Goal: Information Seeking & Learning: Learn about a topic

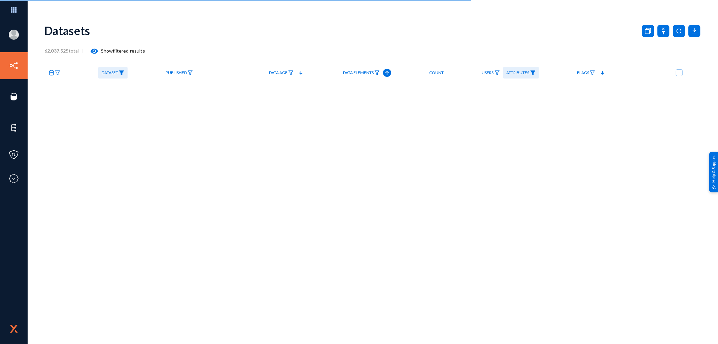
click at [310, 200] on div "Datasets 62,037,525 total | visibility Show filtered results Dataset Published …" at bounding box center [372, 118] width 657 height 202
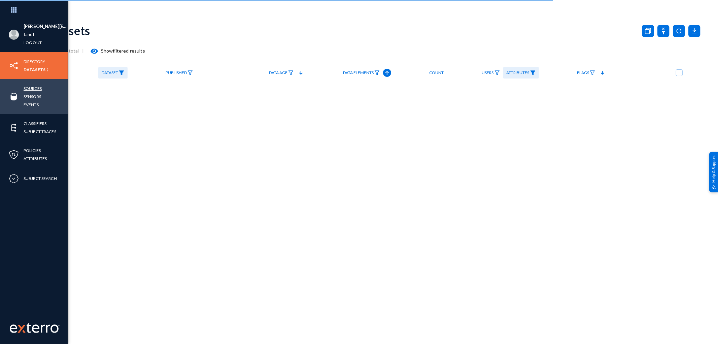
click at [33, 88] on link "Sources" at bounding box center [33, 89] width 18 height 8
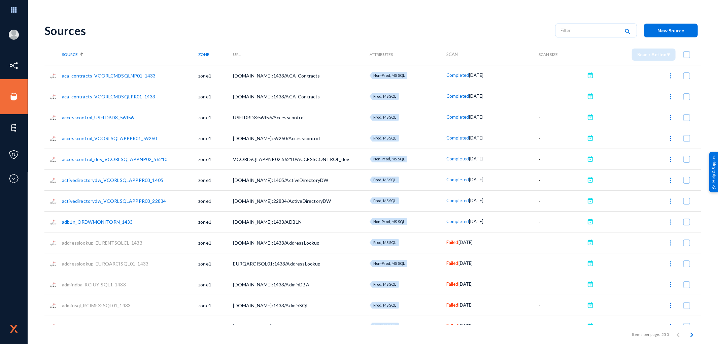
click at [145, 49] on th "Source" at bounding box center [130, 54] width 136 height 21
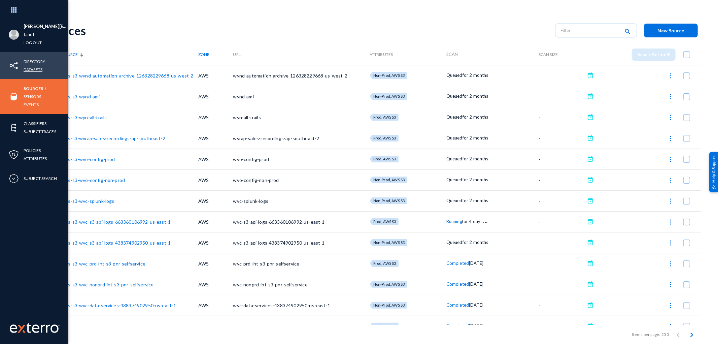
click at [35, 69] on link "Datasets" at bounding box center [33, 70] width 19 height 8
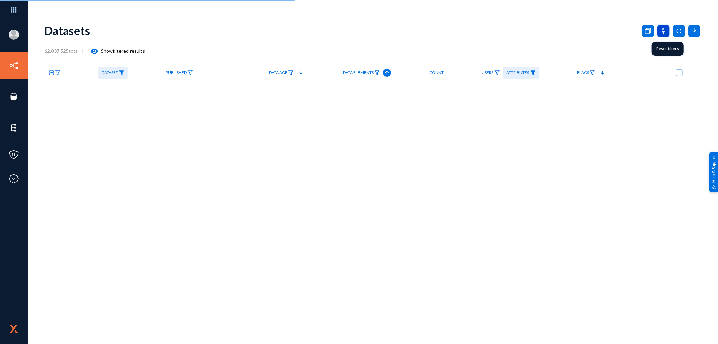
click at [662, 31] on icon at bounding box center [664, 31] width 12 height 12
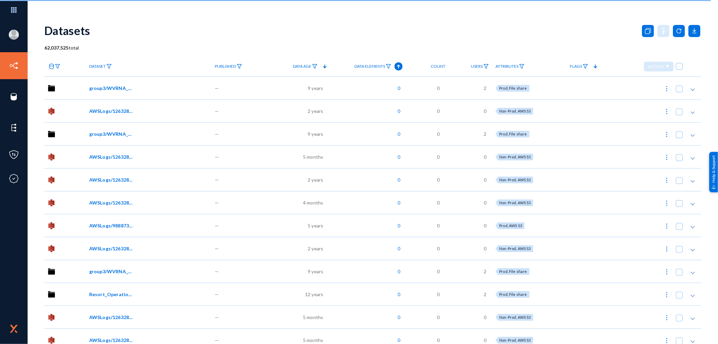
click at [524, 68] on img at bounding box center [521, 66] width 5 height 5
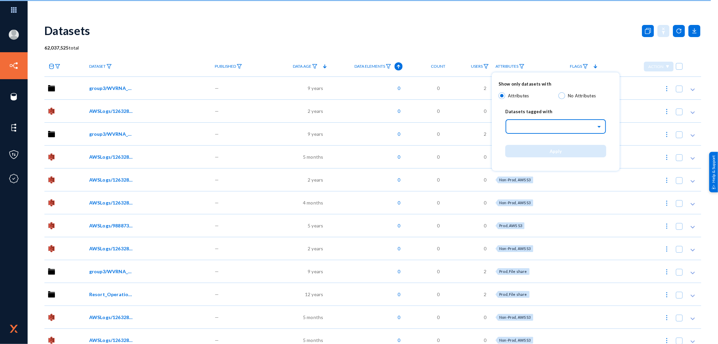
click at [529, 126] on div "Select..." at bounding box center [554, 126] width 86 height 8
click at [531, 172] on span "Source type" at bounding box center [524, 169] width 26 height 6
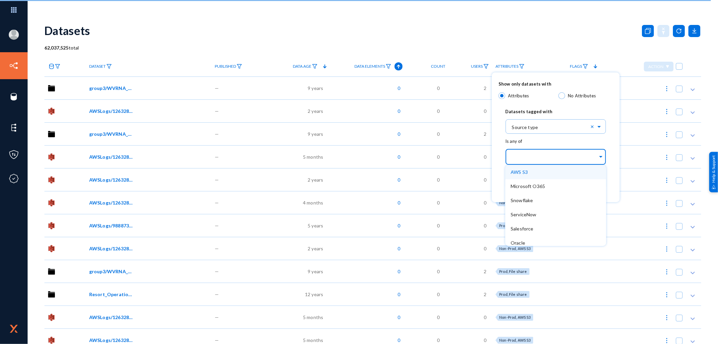
click at [532, 159] on input "text" at bounding box center [554, 158] width 87 height 6
click at [522, 240] on span "Oracle" at bounding box center [518, 243] width 14 height 6
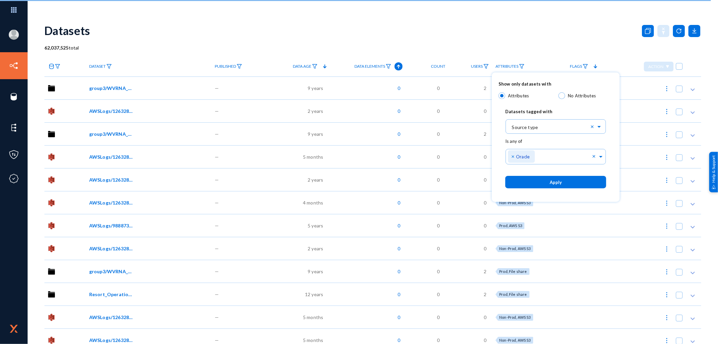
click at [553, 184] on span "Apply" at bounding box center [556, 181] width 12 height 5
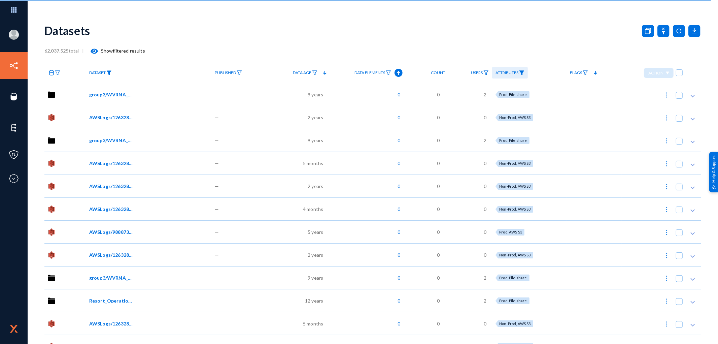
click at [110, 74] on img at bounding box center [108, 72] width 5 height 5
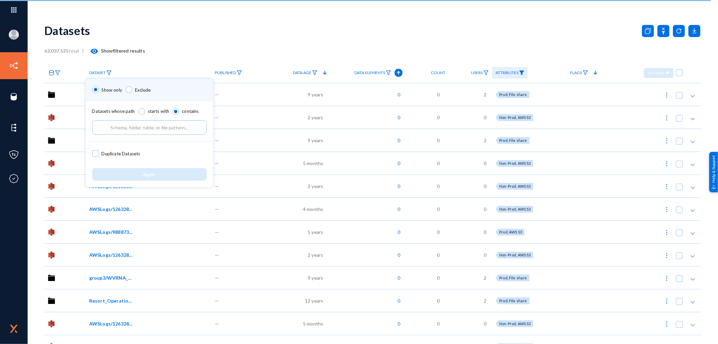
click at [137, 124] on input "text" at bounding box center [149, 127] width 114 height 14
paste input "EDMRF_AGNT_RL"
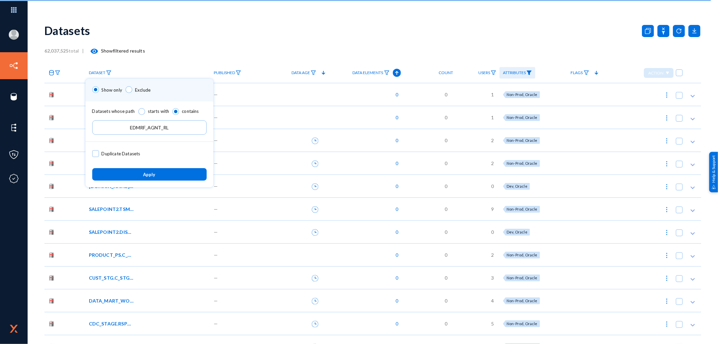
type input "EDMRF_AGNT_RL"
click at [531, 73] on div at bounding box center [359, 172] width 718 height 344
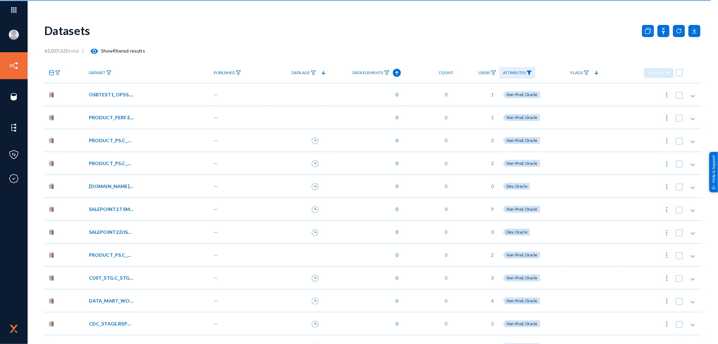
click at [109, 70] on anms-filter-icon at bounding box center [108, 72] width 5 height 5
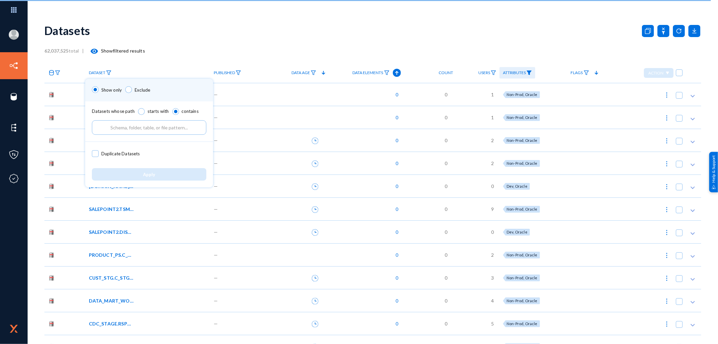
click at [125, 127] on input "text" at bounding box center [149, 127] width 114 height 14
paste input "EDMRF_AGNT_RL"
type input "EDMRF_AGNT_RL"
click at [164, 176] on button "Apply" at bounding box center [149, 174] width 114 height 12
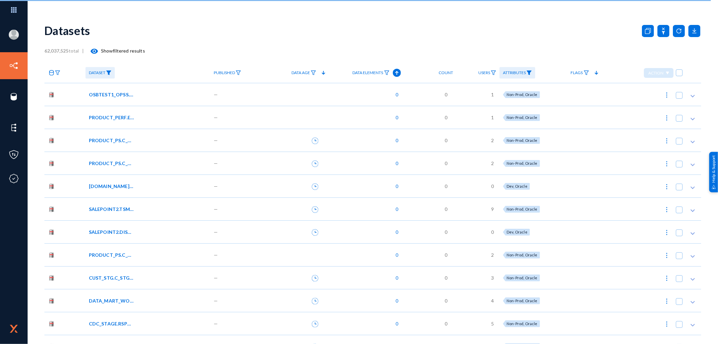
click at [395, 37] on div "Datasets" at bounding box center [372, 30] width 657 height 27
click at [223, 45] on div "62,037,525 total | visibility Show filtered results" at bounding box center [372, 50] width 657 height 13
click at [184, 43] on div "Datasets" at bounding box center [372, 30] width 657 height 27
click at [108, 72] on img at bounding box center [108, 72] width 5 height 5
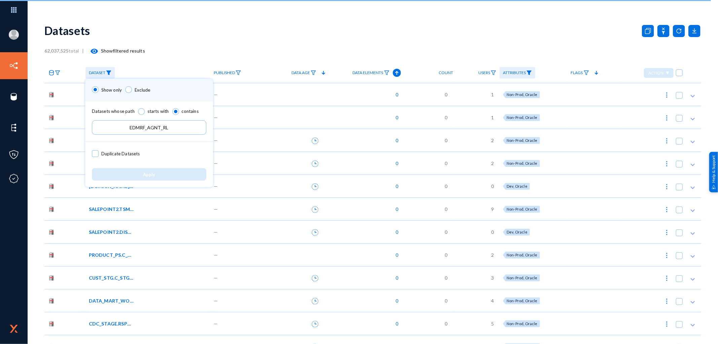
click at [176, 129] on input "EDMRF_AGNT_RL" at bounding box center [149, 127] width 114 height 14
click at [661, 30] on div at bounding box center [359, 172] width 718 height 344
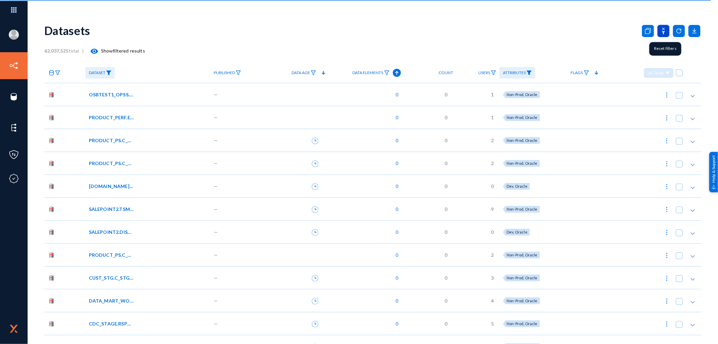
click at [661, 30] on icon at bounding box center [664, 31] width 12 height 12
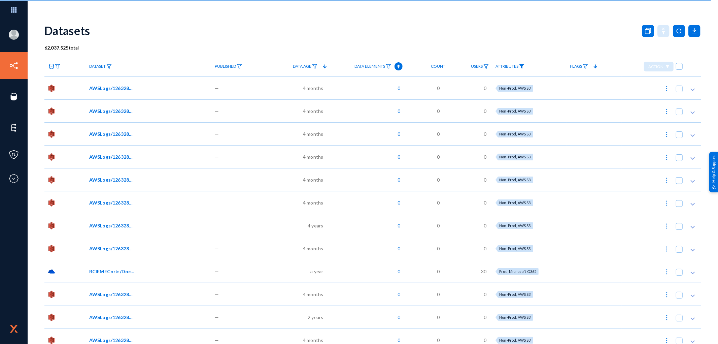
click at [524, 66] on img at bounding box center [521, 66] width 5 height 5
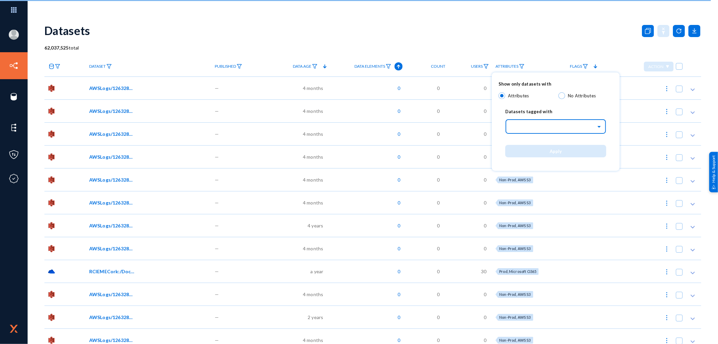
click at [532, 129] on input "text" at bounding box center [559, 125] width 94 height 11
click at [533, 155] on span "Environment" at bounding box center [525, 155] width 28 height 6
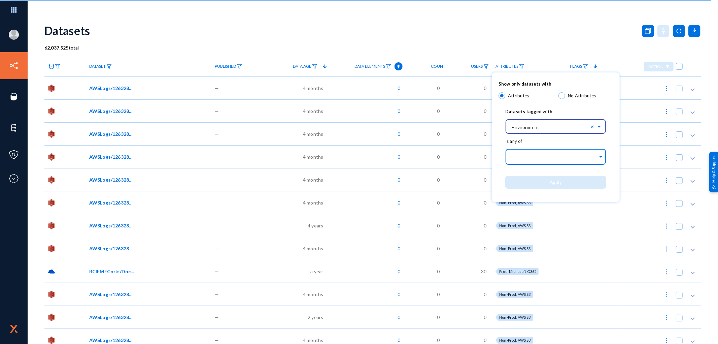
click at [531, 160] on input "text" at bounding box center [554, 158] width 87 height 6
click at [537, 130] on input "text" at bounding box center [559, 125] width 94 height 11
click at [529, 170] on span "Source type" at bounding box center [524, 169] width 26 height 6
click at [528, 158] on input "text" at bounding box center [554, 158] width 87 height 6
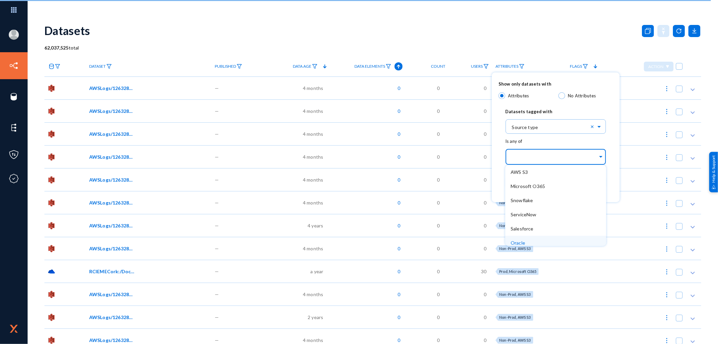
click at [523, 240] on span "Oracle" at bounding box center [518, 243] width 14 height 6
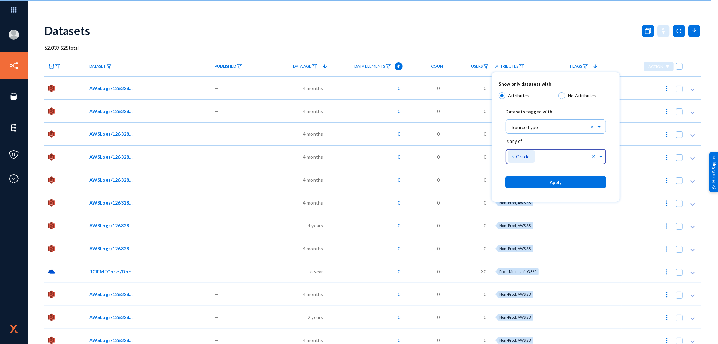
click at [543, 189] on div "Apply" at bounding box center [556, 182] width 114 height 26
click at [547, 185] on button "Apply" at bounding box center [555, 182] width 101 height 12
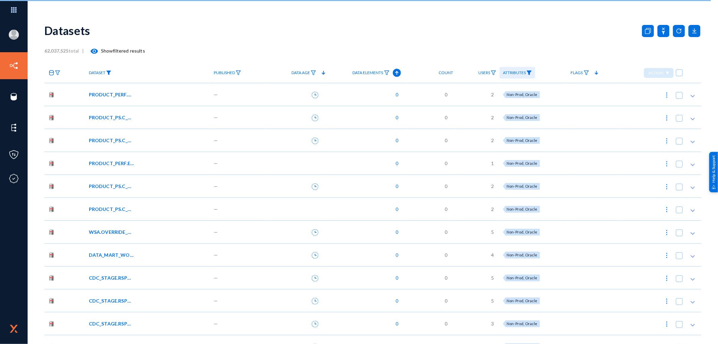
click at [109, 72] on img at bounding box center [108, 72] width 5 height 5
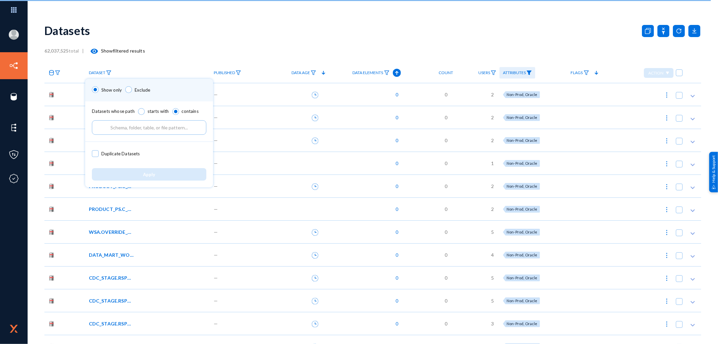
click at [124, 129] on input "text" at bounding box center [149, 127] width 114 height 14
paste input "EDMRF_AGNT_RL"
type input "EDMRF_AGNT_RL"
click at [156, 176] on button "Apply" at bounding box center [149, 174] width 114 height 12
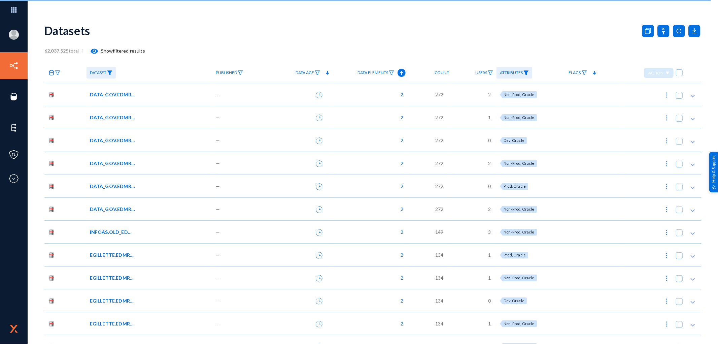
click at [123, 95] on span "DATA_GOV.EDMRF_AGNT_RL" at bounding box center [112, 94] width 45 height 7
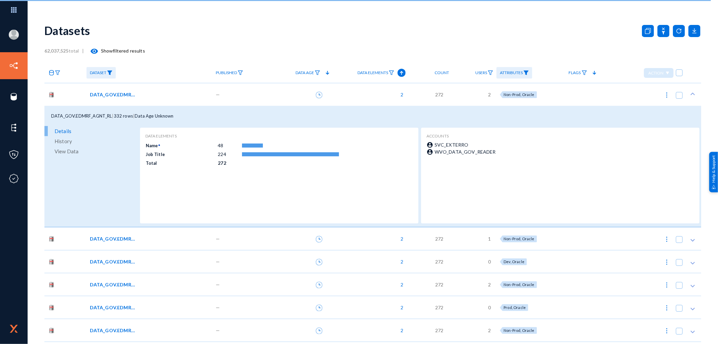
drag, startPoint x: 78, startPoint y: 116, endPoint x: 109, endPoint y: 116, distance: 31.3
click at [109, 116] on span "DATA_GOV.EDMRF_AGNT_RL" at bounding box center [81, 115] width 61 height 5
click at [98, 238] on span "DATA_GOV.EDMRF_AGNT_RL" at bounding box center [112, 238] width 45 height 7
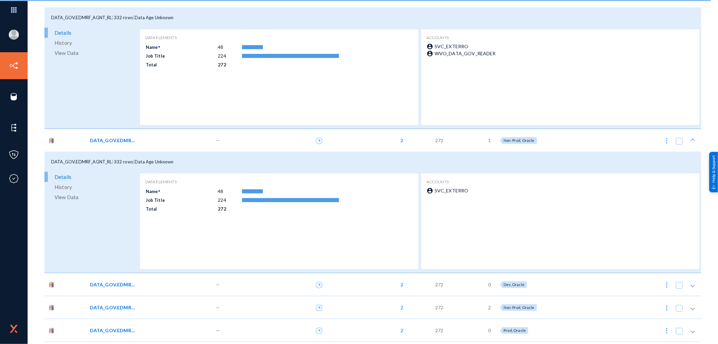
scroll to position [112, 0]
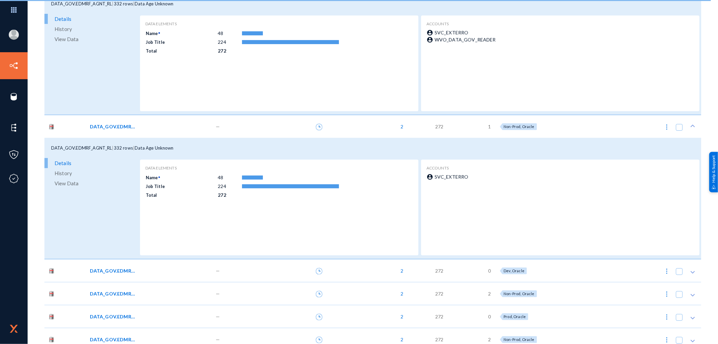
click at [103, 271] on span "DATA_GOV.EDMRF_AGNT_RL" at bounding box center [112, 270] width 45 height 7
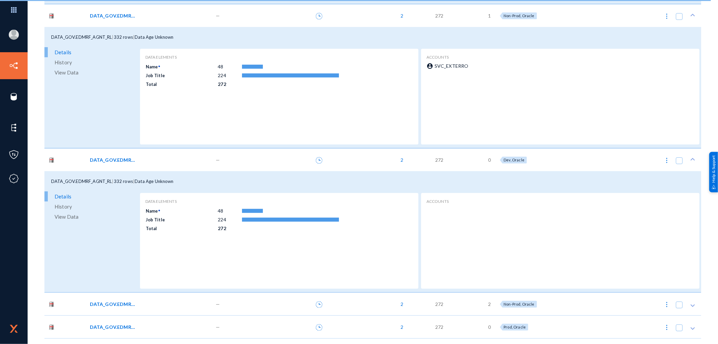
scroll to position [224, 0]
click at [117, 302] on span "DATA_GOV.EDMRF_AGNT_RL" at bounding box center [112, 302] width 45 height 7
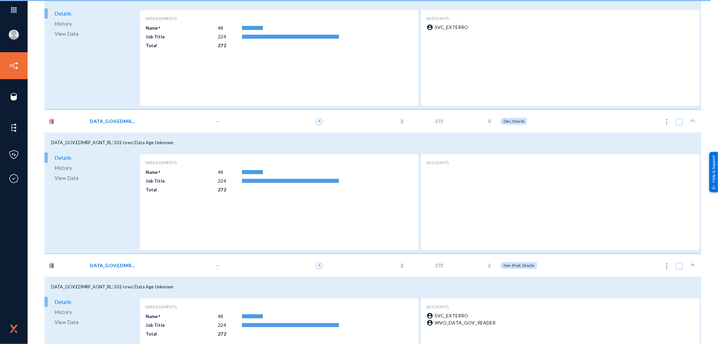
scroll to position [299, 0]
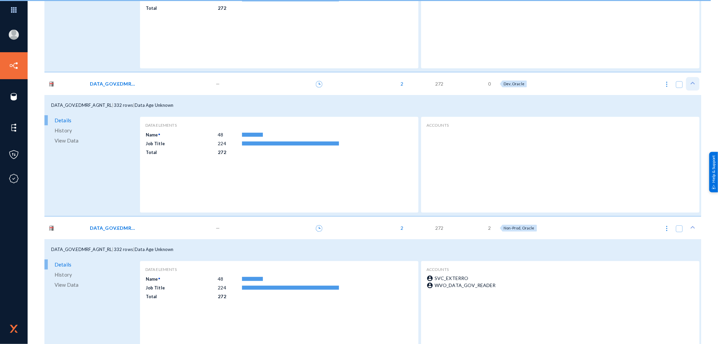
click at [691, 84] on icon at bounding box center [693, 83] width 7 height 7
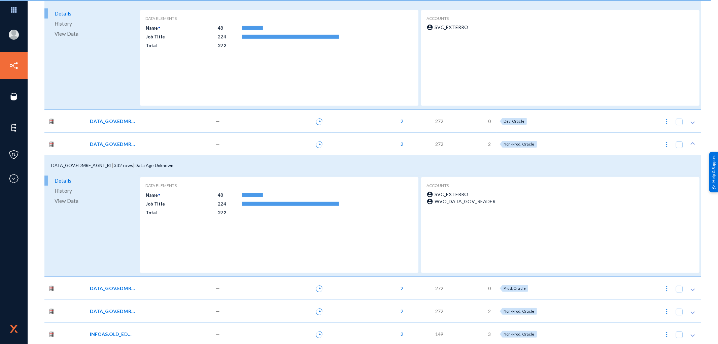
scroll to position [224, 0]
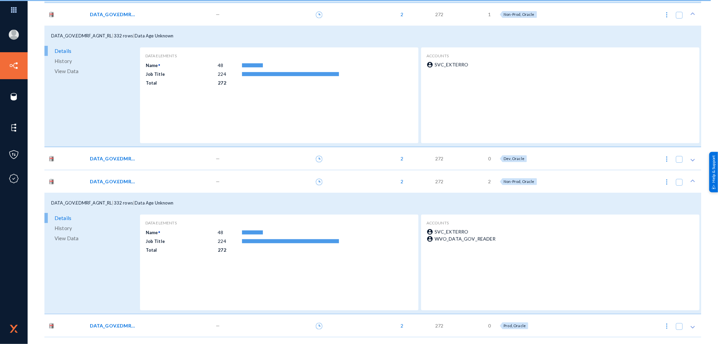
click at [449, 65] on span "SVC_EXTERRO" at bounding box center [452, 65] width 34 height 6
click at [467, 238] on span "WVO_DATA_GOV_READER" at bounding box center [465, 239] width 61 height 6
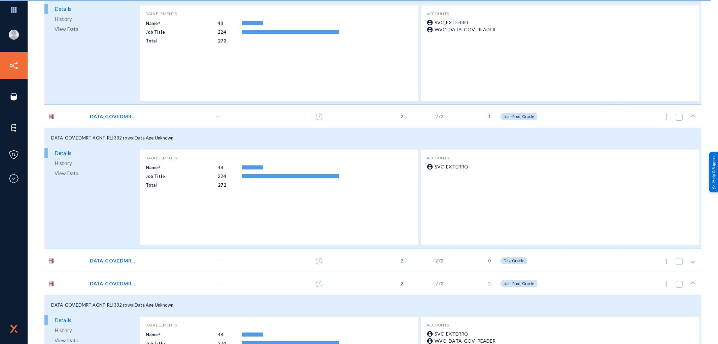
scroll to position [112, 0]
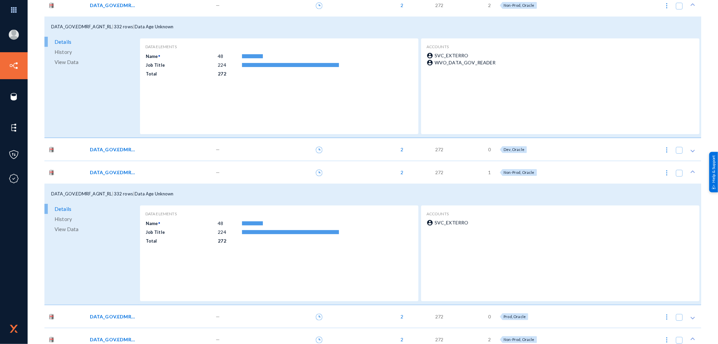
click at [691, 172] on icon at bounding box center [693, 171] width 7 height 7
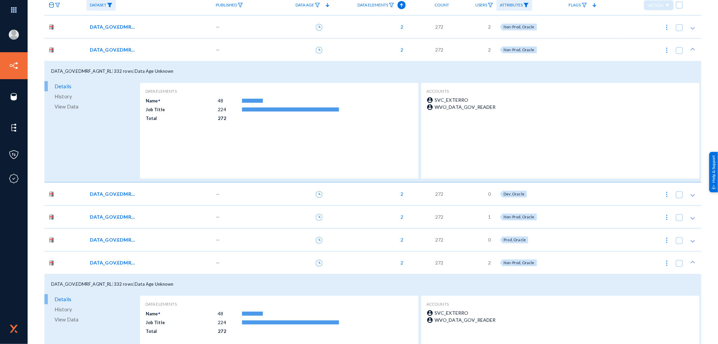
scroll to position [0, 0]
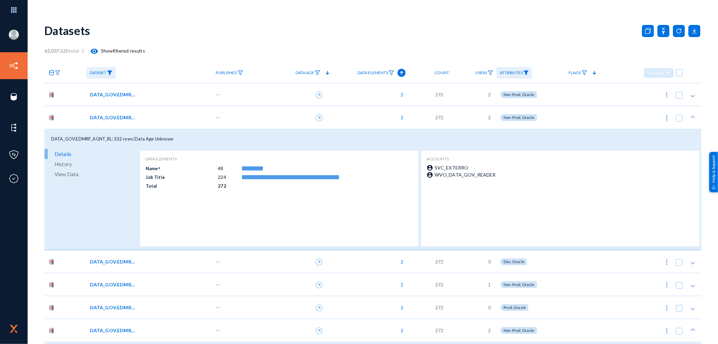
click at [67, 173] on span "View Data" at bounding box center [67, 174] width 24 height 10
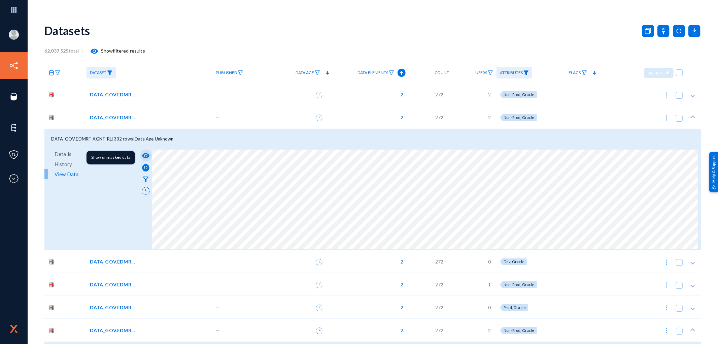
click at [147, 155] on mat-icon "visibility" at bounding box center [146, 156] width 8 height 8
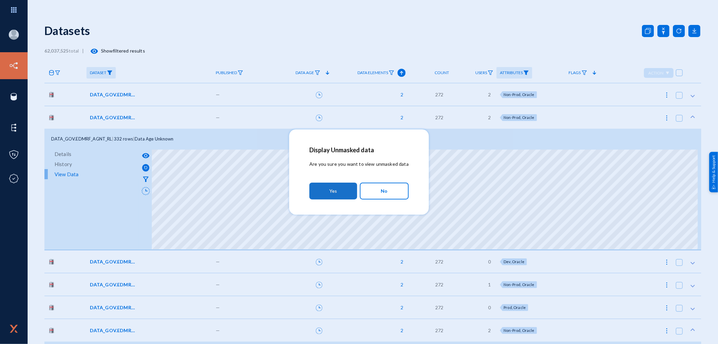
click at [342, 191] on button "Yes" at bounding box center [332, 190] width 47 height 17
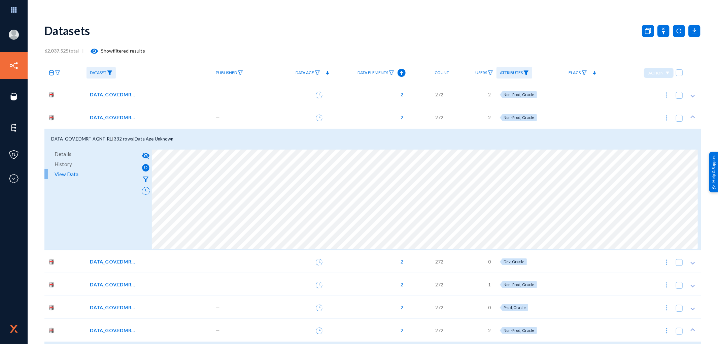
scroll to position [37, 0]
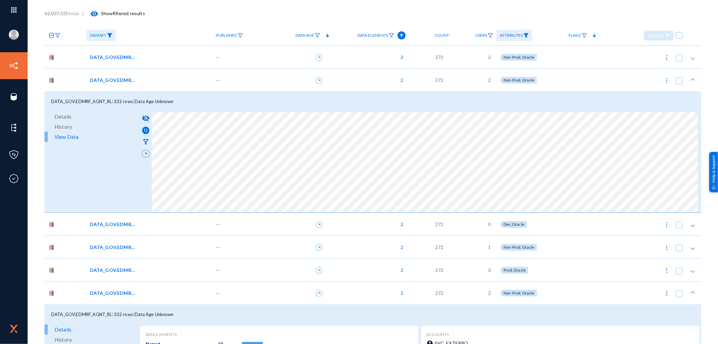
click at [99, 56] on span "DATA_GOV.EDMRF_AGNT_RL" at bounding box center [112, 57] width 45 height 7
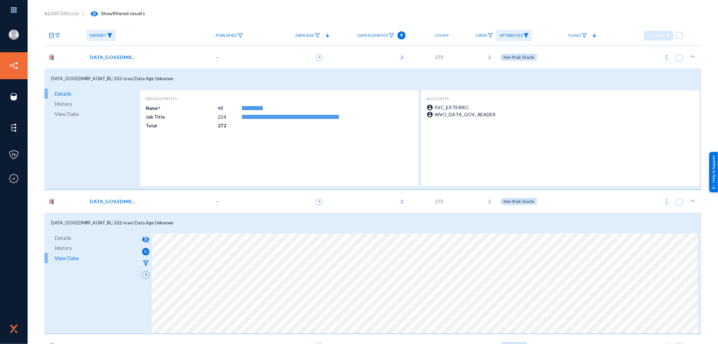
click at [63, 112] on span "View Data" at bounding box center [67, 114] width 24 height 10
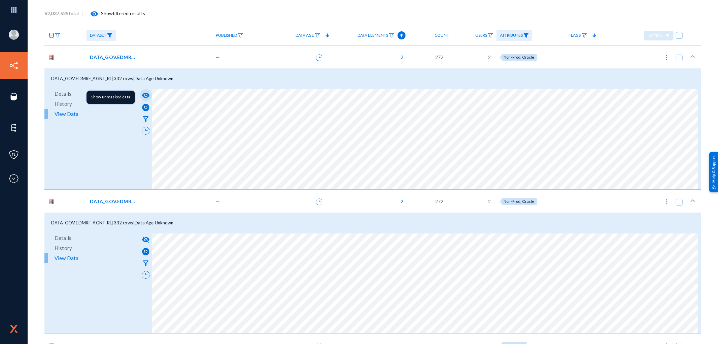
click at [145, 95] on mat-icon "visibility" at bounding box center [146, 95] width 8 height 8
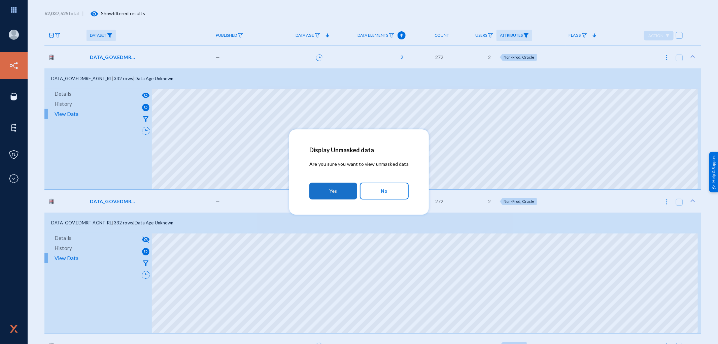
click at [345, 195] on button "Yes" at bounding box center [332, 190] width 47 height 17
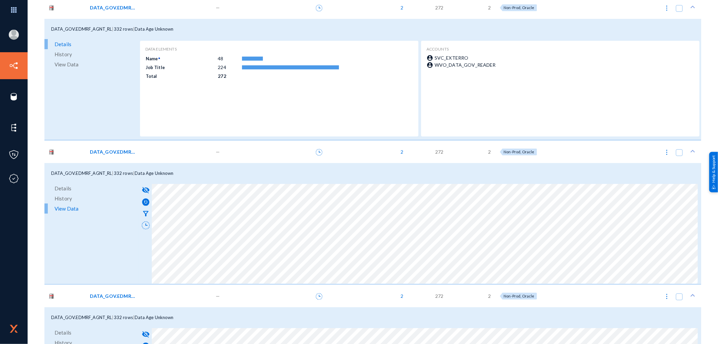
scroll to position [75, 0]
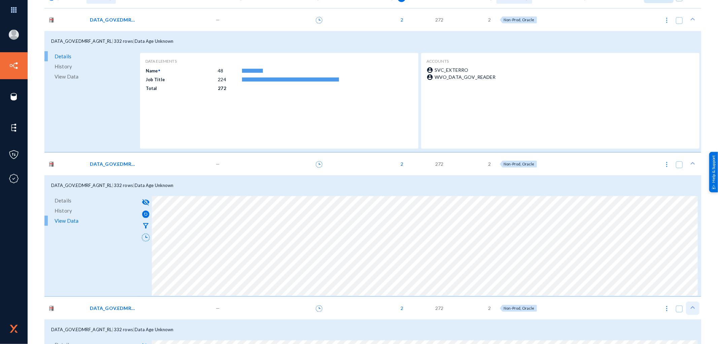
click at [691, 307] on icon at bounding box center [693, 307] width 7 height 7
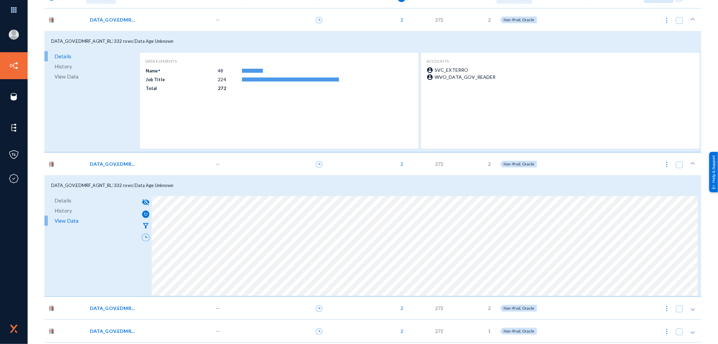
click at [67, 75] on span "View Data" at bounding box center [67, 76] width 24 height 10
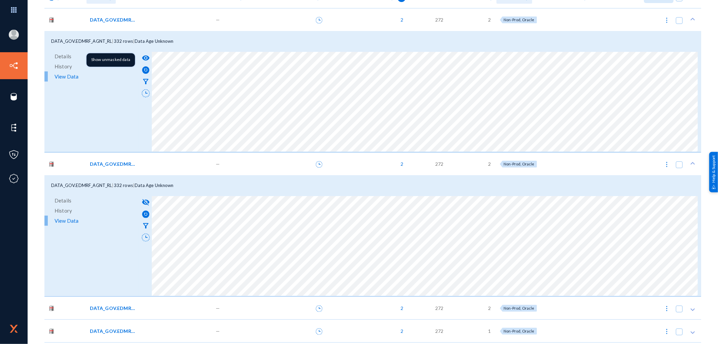
click at [147, 55] on mat-icon "visibility" at bounding box center [146, 58] width 8 height 8
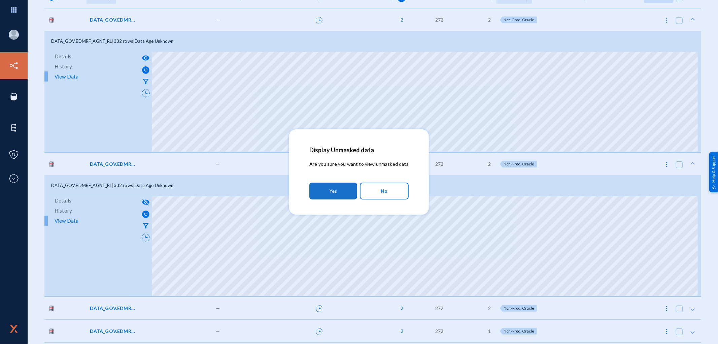
click at [332, 190] on span "Yes" at bounding box center [333, 191] width 8 height 12
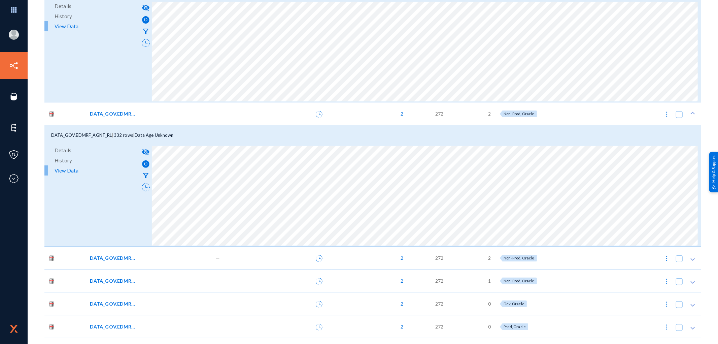
scroll to position [112, 0]
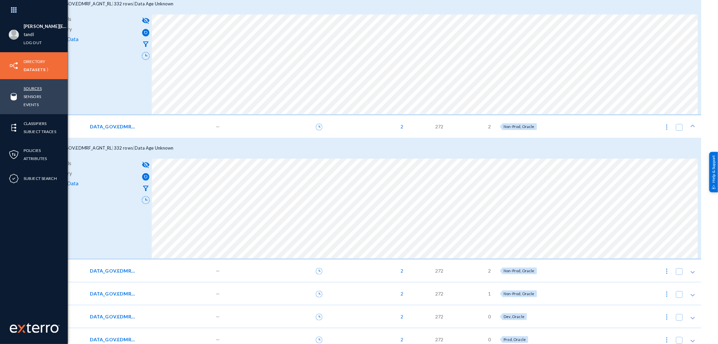
click at [38, 90] on link "Sources" at bounding box center [33, 89] width 18 height 8
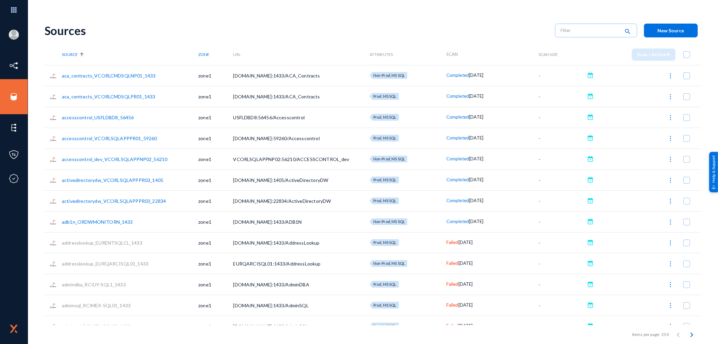
click at [381, 55] on span "Attributes" at bounding box center [382, 54] width 24 height 5
click at [568, 31] on input "text" at bounding box center [590, 30] width 59 height 10
paste input "EDMRF_AGNT_RL"
type input "EDMRF_AGNT_RL"
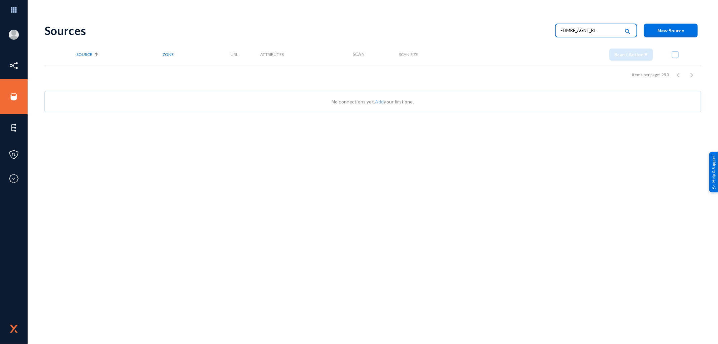
drag, startPoint x: 603, startPoint y: 28, endPoint x: 549, endPoint y: 32, distance: 54.3
click at [549, 32] on div "EDMRF_AGNT_RL search" at bounding box center [596, 31] width 96 height 14
click at [604, 25] on input "EDMRF_AGNT_RL" at bounding box center [590, 30] width 59 height 10
drag, startPoint x: 604, startPoint y: 29, endPoint x: 552, endPoint y: 28, distance: 52.2
click at [553, 28] on div "EDMRF_AGNT_RL search" at bounding box center [596, 31] width 96 height 14
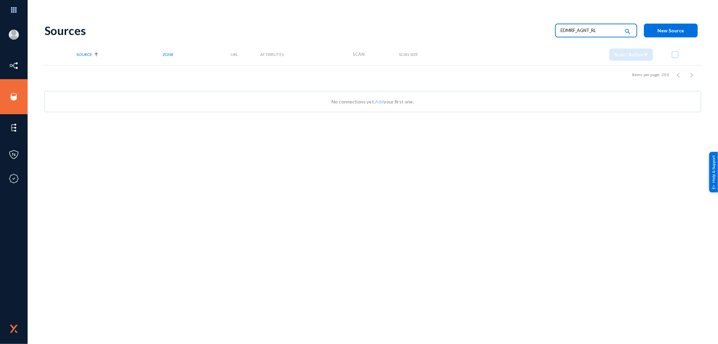
click at [603, 27] on input "EDMRF_AGNT_RL" at bounding box center [590, 30] width 59 height 10
click at [596, 31] on input "EDMRF_AGNT_RL" at bounding box center [590, 30] width 59 height 10
click at [578, 32] on input "EDMRF_AGNT_RL" at bounding box center [590, 30] width 59 height 10
click at [577, 32] on input "EDMRF_AGNT_RL" at bounding box center [590, 30] width 59 height 10
click at [600, 29] on input "EDMRF_AGNT_RL" at bounding box center [590, 30] width 59 height 10
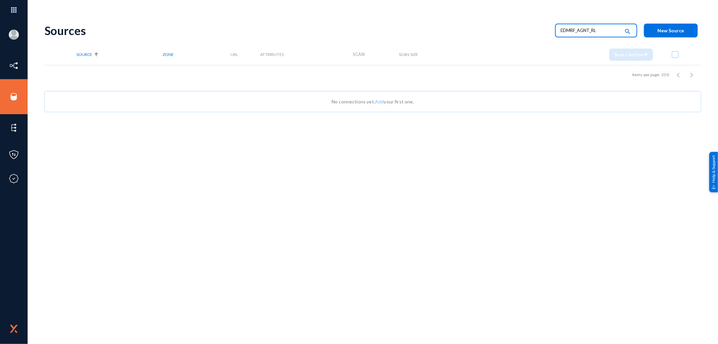
click at [581, 29] on input "EDMRF_AGNT_RL" at bounding box center [590, 30] width 59 height 10
click at [608, 28] on input "EDMRF_AGNT_RL" at bounding box center [590, 30] width 59 height 10
click at [577, 28] on input "EDMRF_AGNT_RL" at bounding box center [590, 30] width 59 height 10
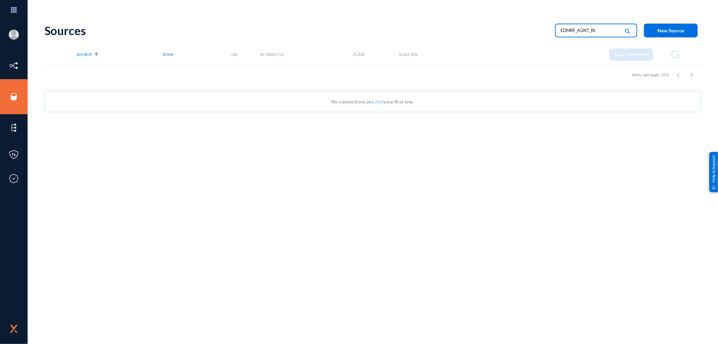
click at [604, 31] on input "EDMRF_AGNT_RL" at bounding box center [590, 30] width 59 height 10
click at [578, 33] on input "EDMRF_AGNT_RL" at bounding box center [590, 30] width 59 height 10
click at [607, 31] on input "EDMRF_AGNT_RL" at bounding box center [590, 30] width 59 height 10
drag, startPoint x: 604, startPoint y: 31, endPoint x: 528, endPoint y: 30, distance: 76.4
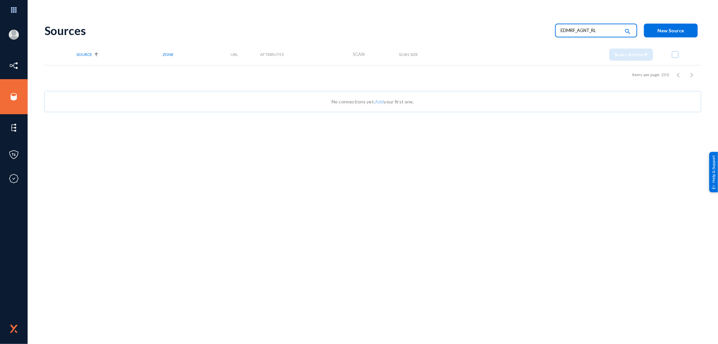
click at [528, 30] on div "Sources EDMRF_AGNT_RL search New Source" at bounding box center [372, 30] width 657 height 27
click at [123, 223] on div "Sources search New Source Source Zone URL Attributes Scan Scan Size Scan / Acti…" at bounding box center [372, 180] width 657 height 327
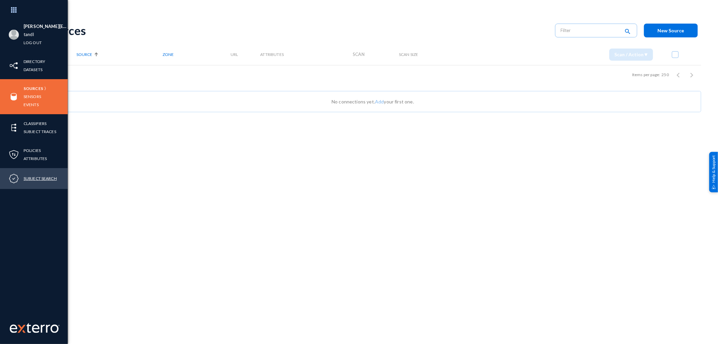
click at [45, 176] on link "Subject Search" at bounding box center [40, 178] width 33 height 8
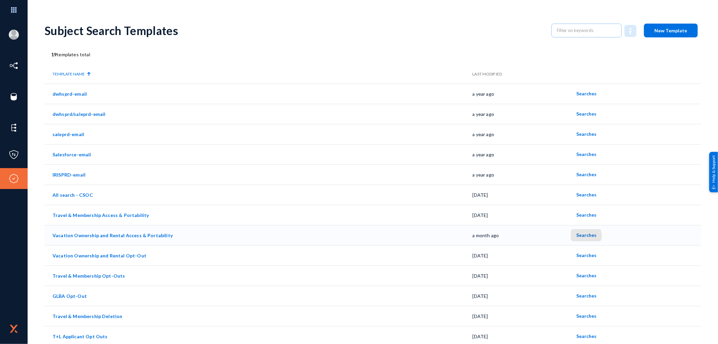
click at [580, 236] on span "Searches" at bounding box center [586, 235] width 20 height 6
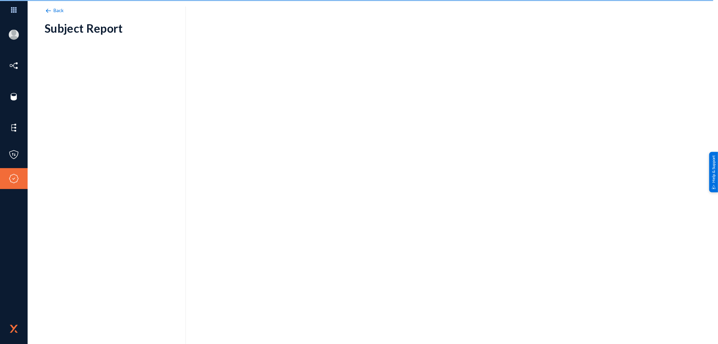
click at [366, 170] on div "Back Subject Report" at bounding box center [372, 118] width 657 height 202
drag, startPoint x: 366, startPoint y: 170, endPoint x: 280, endPoint y: 140, distance: 91.1
click at [280, 140] on div "Back Subject Report" at bounding box center [372, 118] width 657 height 202
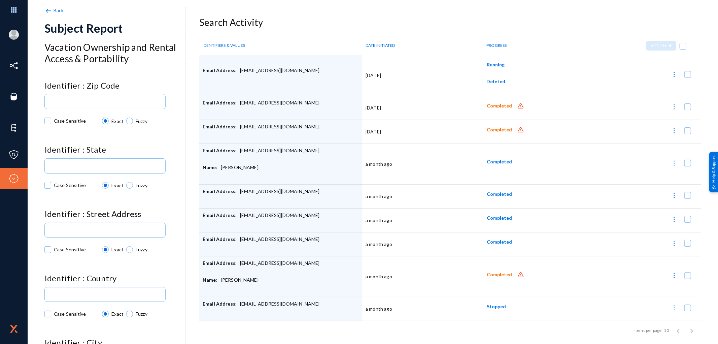
drag, startPoint x: 284, startPoint y: 264, endPoint x: 237, endPoint y: 266, distance: 47.2
click at [237, 266] on div "Email Address: [EMAIL_ADDRESS][DOMAIN_NAME]" at bounding box center [281, 268] width 156 height 17
copy div "[EMAIL_ADDRESS][DOMAIN_NAME]"
click at [502, 276] on span "Completed" at bounding box center [499, 275] width 25 height 6
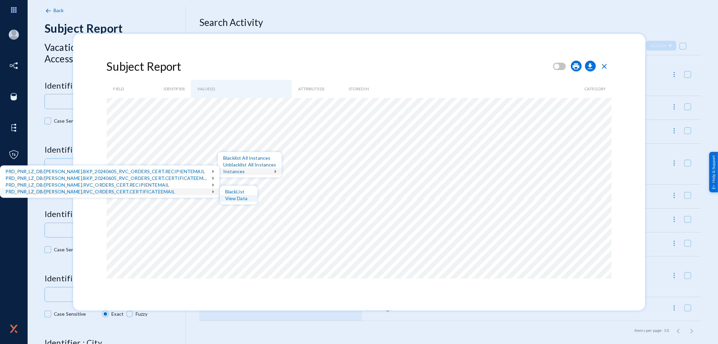
click at [231, 196] on div "View Data" at bounding box center [239, 198] width 38 height 7
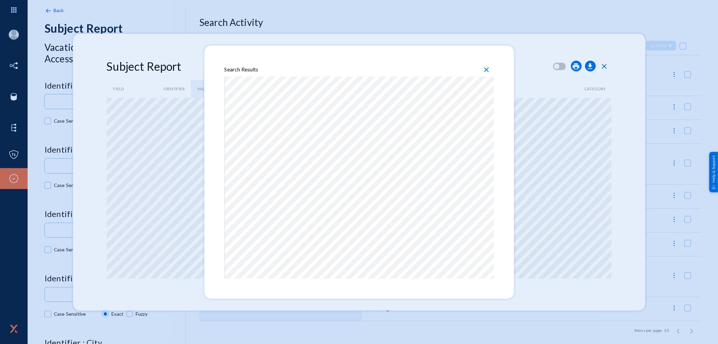
click at [487, 69] on span "close" at bounding box center [487, 70] width 8 height 8
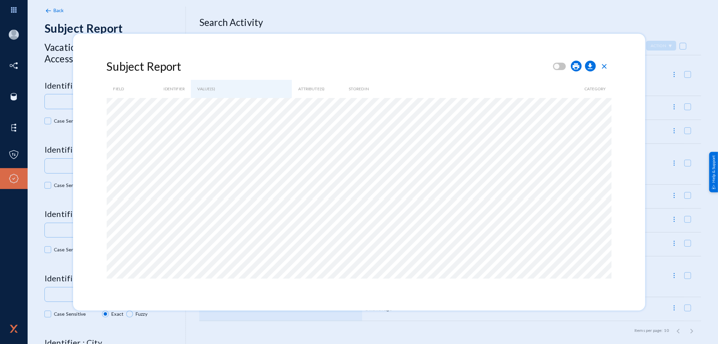
click at [607, 66] on span "close" at bounding box center [605, 66] width 8 height 8
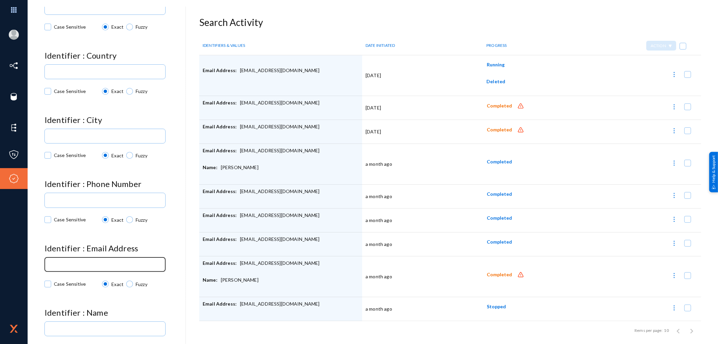
scroll to position [224, 0]
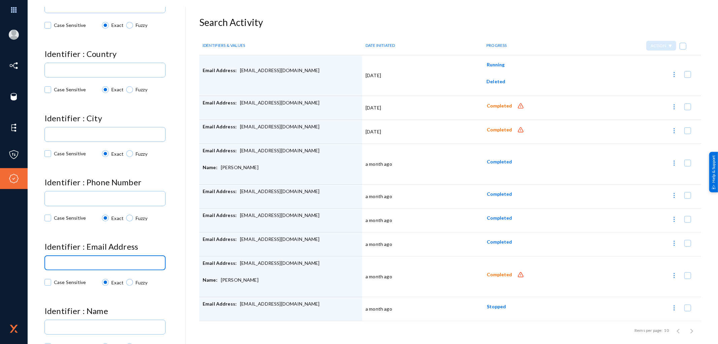
click at [124, 262] on input at bounding box center [106, 263] width 112 height 5
click at [78, 261] on input at bounding box center [106, 263] width 112 height 5
click at [93, 261] on input at bounding box center [106, 263] width 112 height 5
paste input "[EMAIL_ADDRESS][DOMAIN_NAME]"
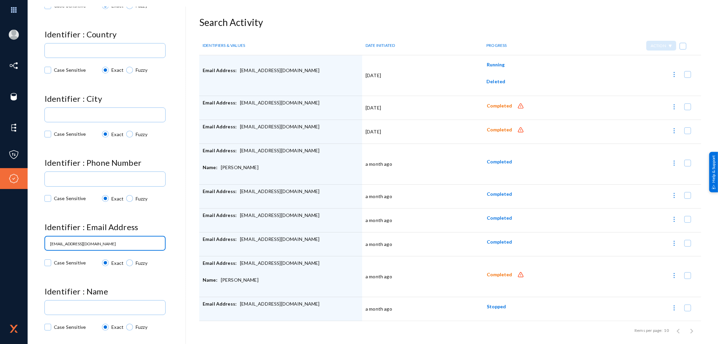
scroll to position [254, 0]
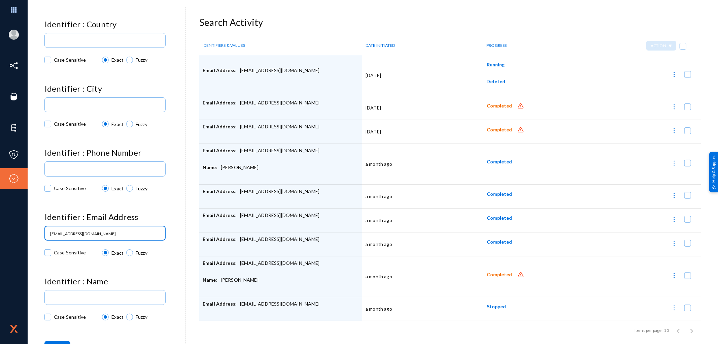
type input "[EMAIL_ADDRESS][DOMAIN_NAME]"
click at [55, 341] on button "Search" at bounding box center [57, 347] width 26 height 12
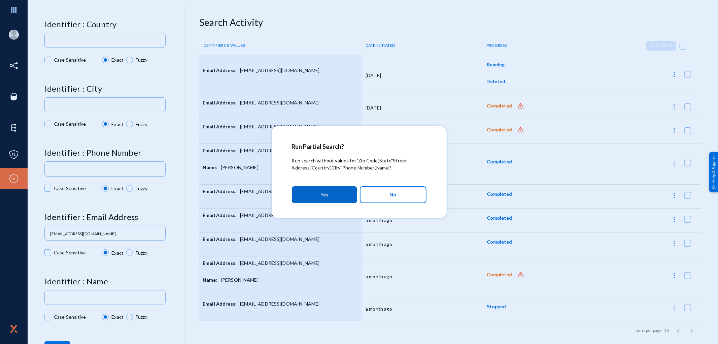
drag, startPoint x: 329, startPoint y: 194, endPoint x: 404, endPoint y: 196, distance: 75.1
click at [404, 196] on mat-dialog-actions "Yes No" at bounding box center [359, 194] width 135 height 23
click at [404, 196] on button "No" at bounding box center [393, 194] width 67 height 17
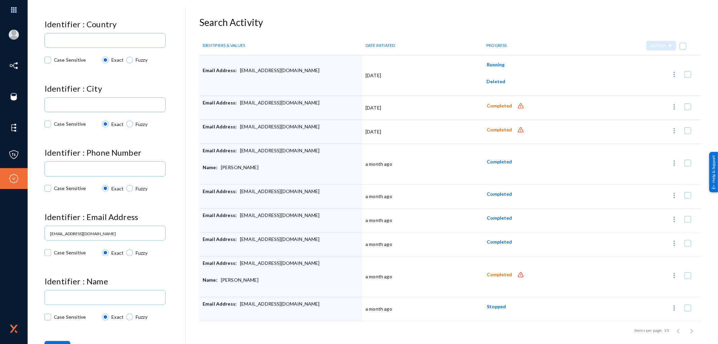
scroll to position [7, 0]
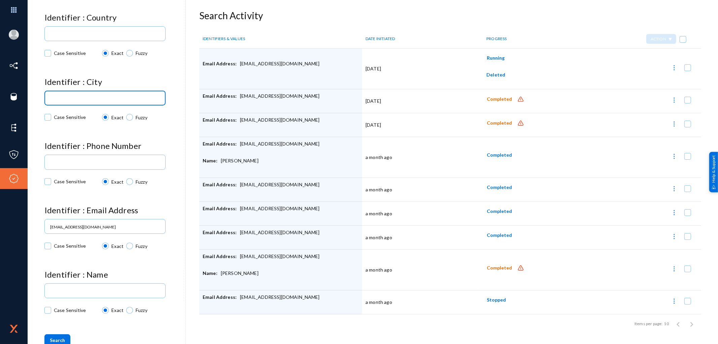
click at [92, 98] on input at bounding box center [106, 98] width 112 height 5
paste input "ORLANDO"
type input "ORLANDO"
click at [170, 108] on div "[PERSON_NAME] Sensitive Exact Fuzzy" at bounding box center [114, 108] width 141 height 36
click at [61, 338] on span "Search" at bounding box center [57, 340] width 15 height 6
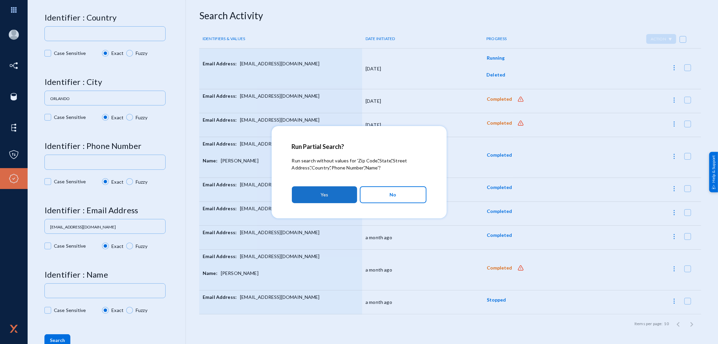
click at [332, 192] on button "Yes" at bounding box center [324, 194] width 65 height 17
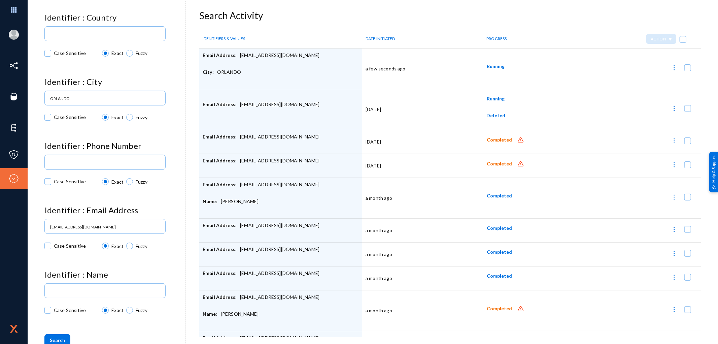
click at [537, 75] on div "Running" at bounding box center [526, 68] width 91 height 17
click at [511, 81] on td "Running" at bounding box center [527, 68] width 98 height 41
click at [493, 66] on span "Running" at bounding box center [496, 66] width 18 height 6
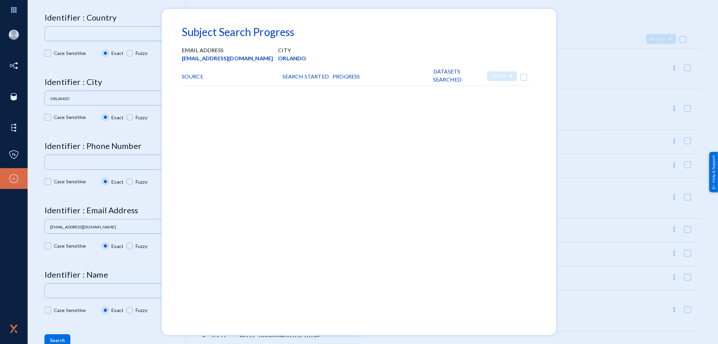
click at [581, 122] on div at bounding box center [359, 172] width 718 height 344
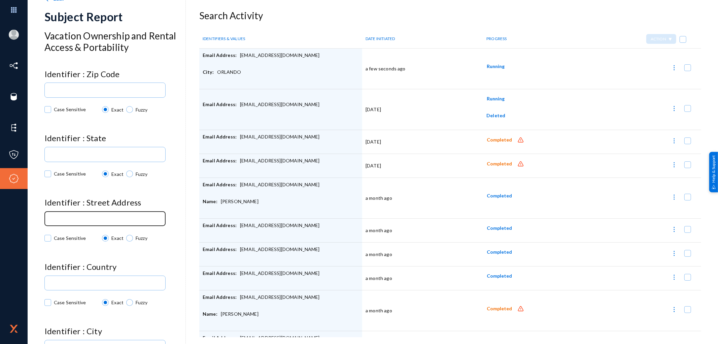
scroll to position [0, 0]
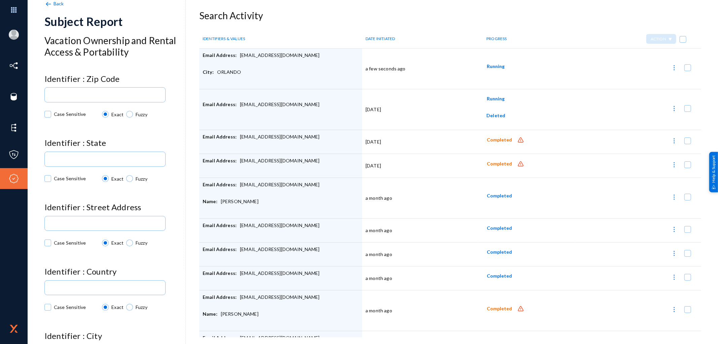
click at [48, 4] on img at bounding box center [47, 3] width 7 height 7
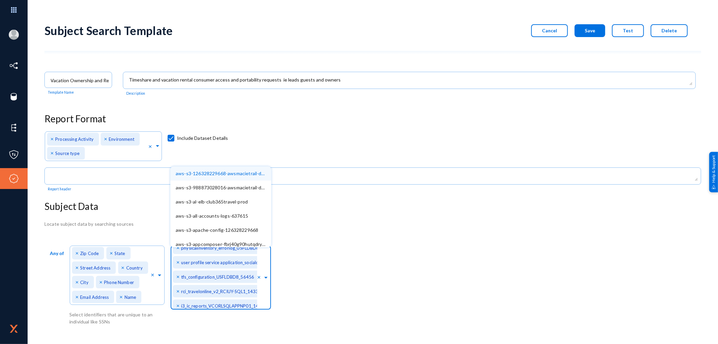
scroll to position [15339, 0]
click at [312, 218] on div "Subject Search Template Cancel Save Test Delete Vacation Ownership and Rental A…" at bounding box center [372, 171] width 657 height 308
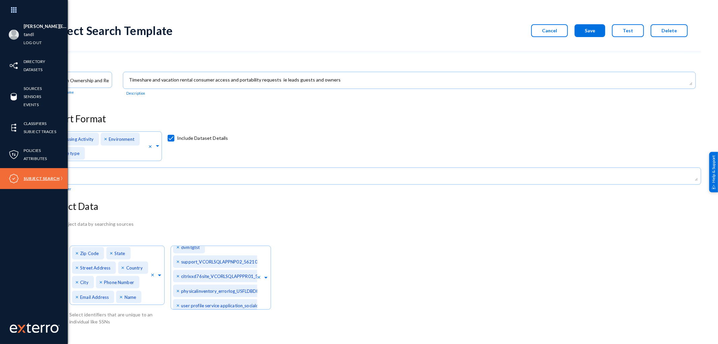
click at [49, 178] on link "Subject Search" at bounding box center [42, 178] width 36 height 8
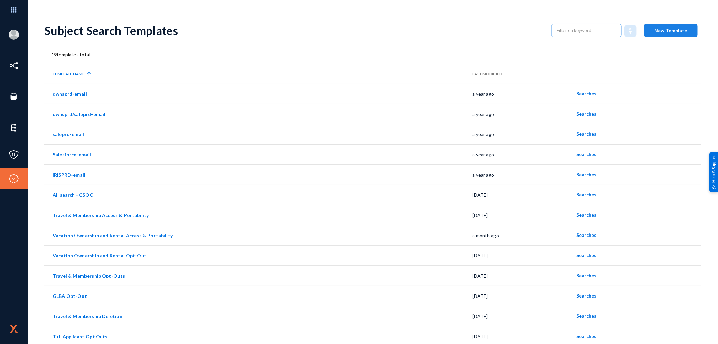
click at [671, 31] on span "New Template" at bounding box center [671, 31] width 33 height 6
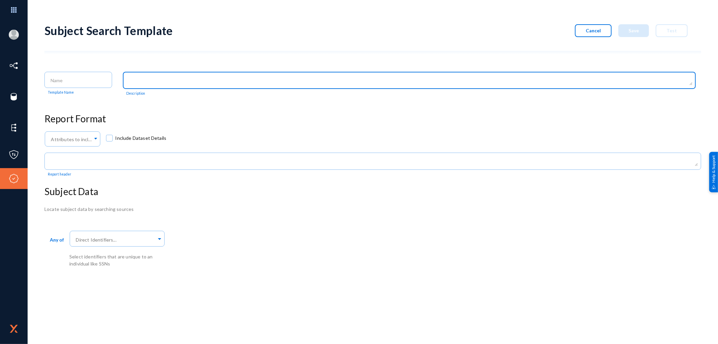
click at [163, 82] on textarea at bounding box center [410, 81] width 563 height 8
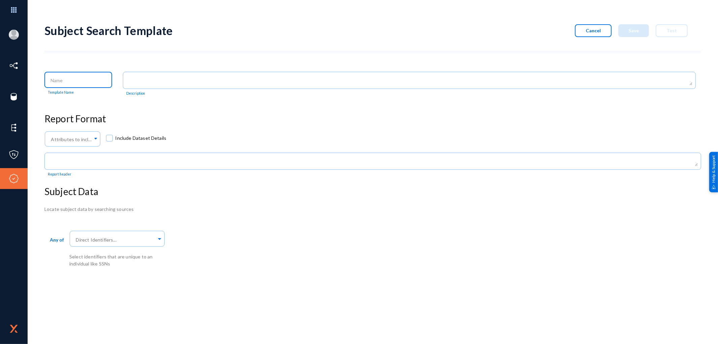
click at [89, 79] on input at bounding box center [80, 80] width 58 height 6
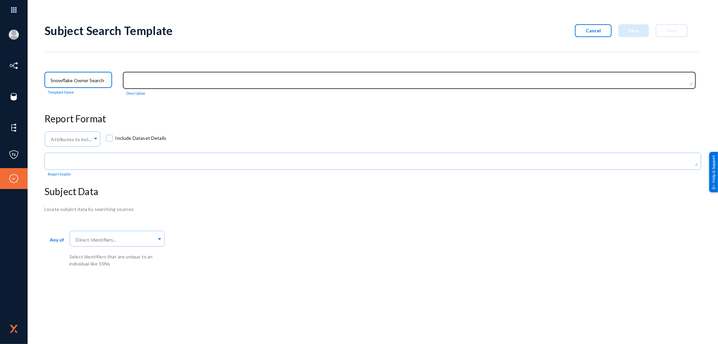
type input "Snowflake Owner Search"
click at [162, 86] on div at bounding box center [410, 79] width 566 height 19
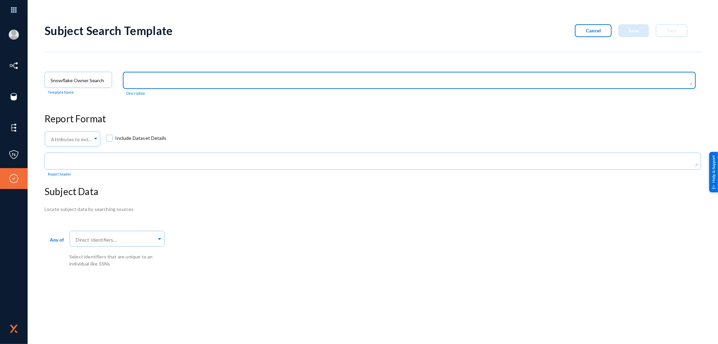
click at [162, 81] on textarea at bounding box center [410, 81] width 563 height 8
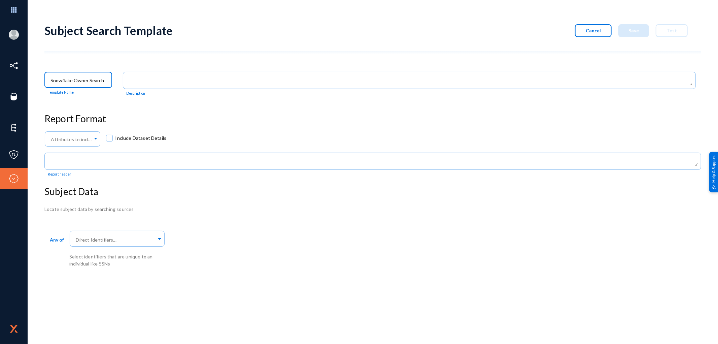
drag, startPoint x: 105, startPoint y: 80, endPoint x: 42, endPoint y: 78, distance: 63.3
click at [42, 78] on div "[PERSON_NAME][EMAIL_ADDRESS][DOMAIN_NAME] tandl Log out Directory Datasets Sour…" at bounding box center [359, 172] width 718 height 344
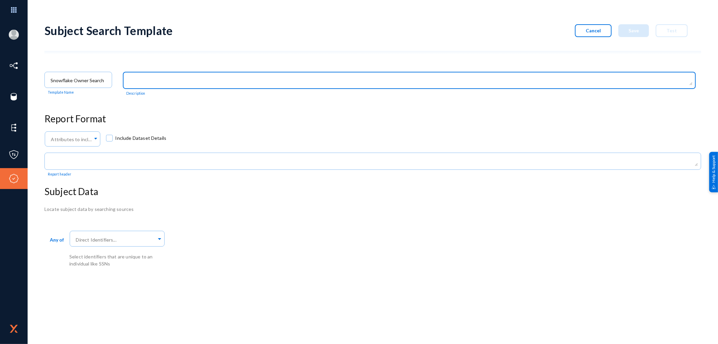
click at [186, 79] on textarea at bounding box center [410, 81] width 563 height 8
paste textarea "Snowflake Owner Search"
type textarea "Snowflake Owner Search"
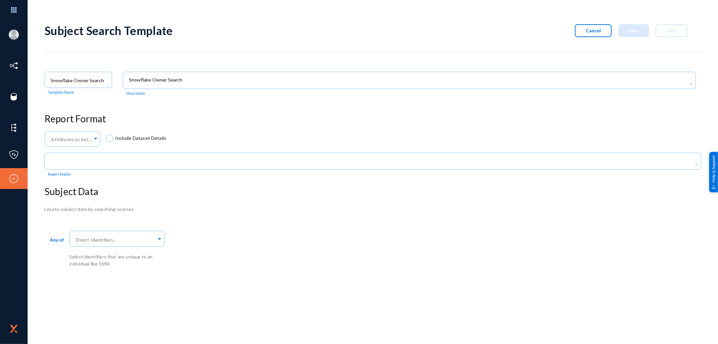
click at [158, 116] on h3 "Report Format" at bounding box center [372, 118] width 657 height 11
click at [87, 140] on input "text" at bounding box center [71, 139] width 43 height 5
click at [78, 176] on div "Environment" at bounding box center [70, 173] width 53 height 14
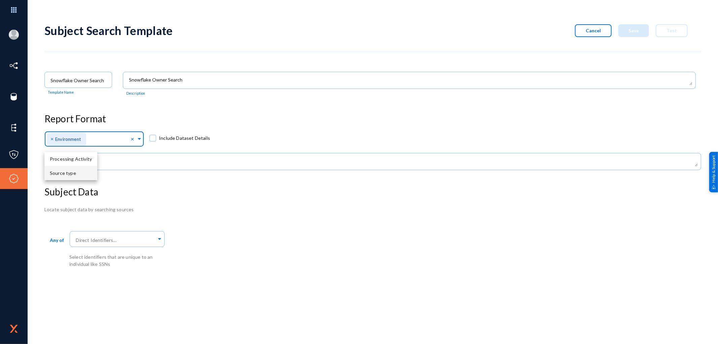
click at [174, 144] on mat-checkbox "Include Dataset Details" at bounding box center [179, 139] width 61 height 13
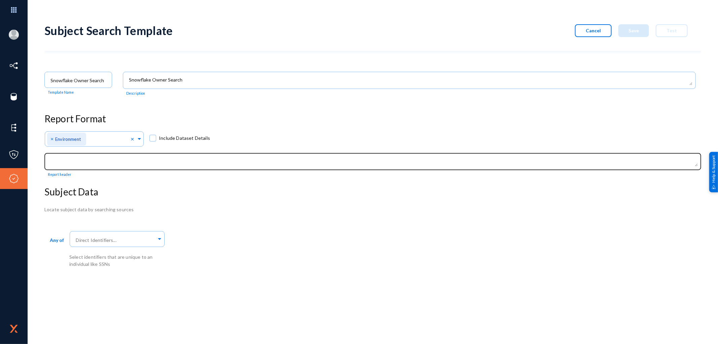
click at [126, 163] on textarea at bounding box center [374, 162] width 647 height 8
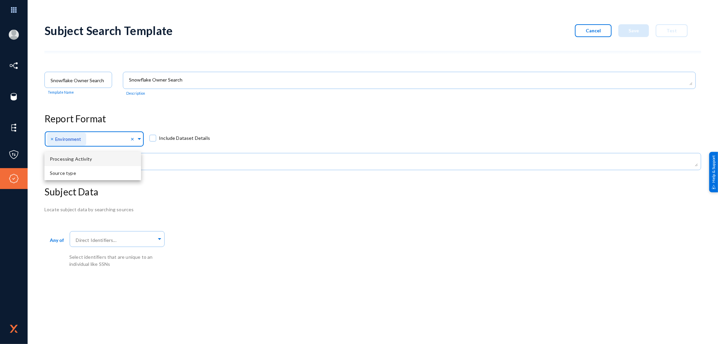
click at [107, 141] on input "text" at bounding box center [109, 139] width 43 height 5
click at [62, 173] on span "Source type" at bounding box center [63, 173] width 26 height 6
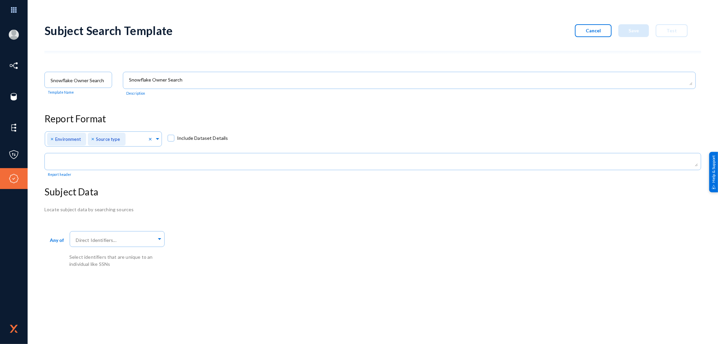
click at [240, 145] on div "Attributes to include in report... × Environment × Source type × Include Datase…" at bounding box center [372, 141] width 657 height 22
click at [174, 139] on span at bounding box center [171, 138] width 7 height 7
click at [171, 141] on input "Include Dataset Details" at bounding box center [171, 141] width 1 height 1
checkbox input "true"
click at [92, 243] on input "text" at bounding box center [116, 240] width 82 height 6
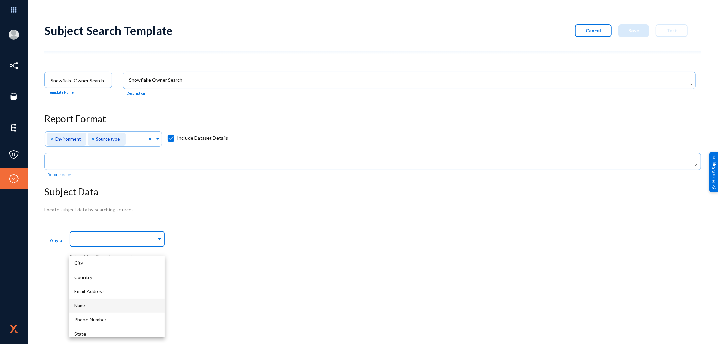
click at [89, 306] on div "Name" at bounding box center [117, 305] width 96 height 14
click at [91, 306] on span "Phone Number" at bounding box center [90, 305] width 32 height 6
click at [79, 264] on span "City" at bounding box center [78, 264] width 9 height 6
click at [93, 293] on span "Email Address" at bounding box center [89, 293] width 30 height 6
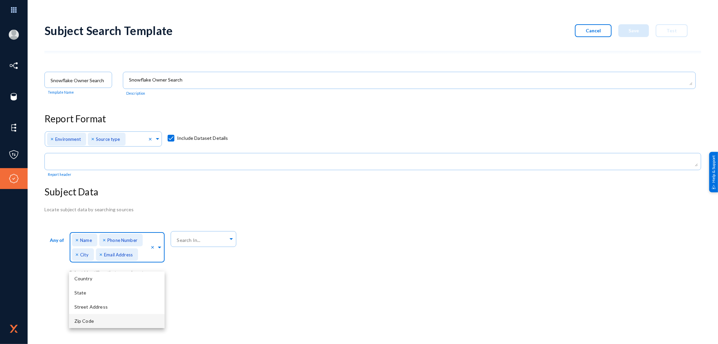
click at [89, 321] on span "Zip Code" at bounding box center [84, 321] width 20 height 6
click at [251, 297] on div "Any of Direct Identifiers... × Name × Phone Number × City × Email Address × Zip…" at bounding box center [372, 263] width 657 height 68
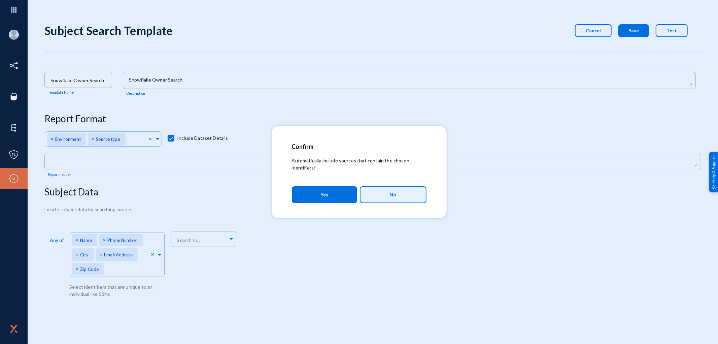
click at [393, 198] on span "No" at bounding box center [393, 194] width 7 height 11
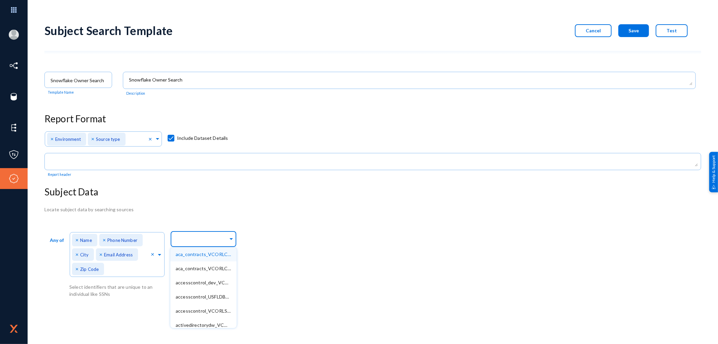
click at [194, 241] on input "text" at bounding box center [202, 240] width 53 height 6
click at [202, 284] on span "PRD_WD_INT_DB" at bounding box center [195, 281] width 39 height 6
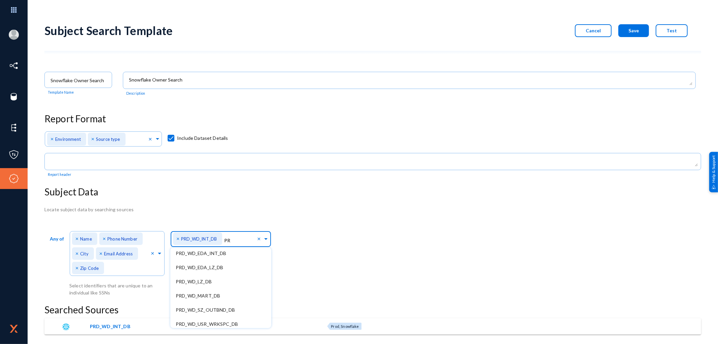
type input "P"
click at [265, 241] on span at bounding box center [266, 237] width 6 height 7
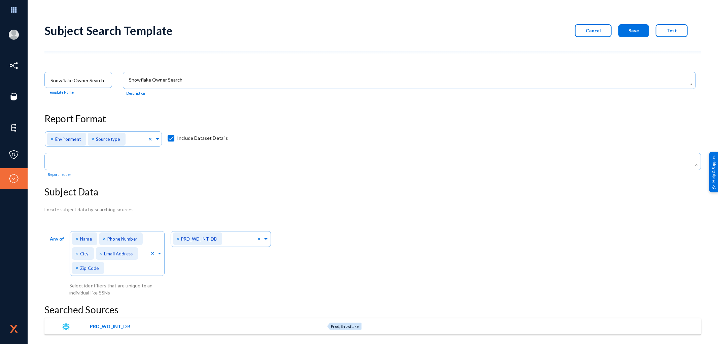
click at [321, 268] on div "Any of Direct Identifiers... × Name × Phone Number × City × Email Address × Zip…" at bounding box center [372, 262] width 657 height 67
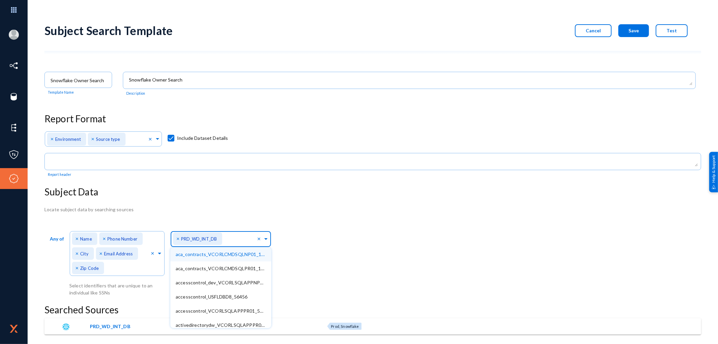
click at [227, 240] on input "text" at bounding box center [240, 240] width 33 height 6
type input "PRD_WD_LZ"
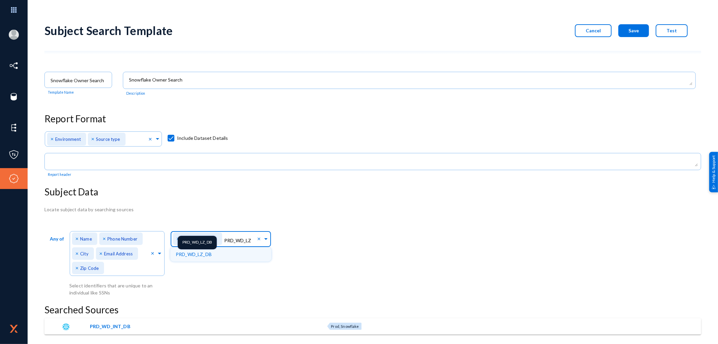
click at [209, 255] on span "PRD_WD_LZ_DB" at bounding box center [194, 254] width 36 height 6
click at [380, 296] on div "Any of Direct Identifiers... × Name × Phone Number × City × Email Address × Zip…" at bounding box center [372, 262] width 657 height 67
click at [380, 274] on div "Any of Direct Identifiers... × Name × Phone Number × City × Email Address × Zip…" at bounding box center [372, 262] width 657 height 67
click at [328, 270] on div "Any of Direct Identifiers... × Name × Phone Number × City × Email Address × Zip…" at bounding box center [372, 262] width 657 height 67
click at [465, 303] on div "Locate subject data by searching sources Any of Direct Identifiers... × Name × …" at bounding box center [372, 270] width 657 height 129
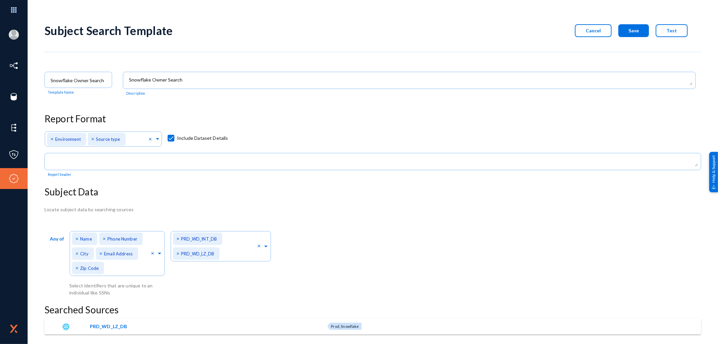
click at [396, 289] on div "Any of Direct Identifiers... × Name × Phone Number × City × Email Address × Zip…" at bounding box center [372, 262] width 657 height 67
click at [453, 265] on div "Any of Direct Identifiers... × Name × Phone Number × City × Email Address × Zip…" at bounding box center [372, 262] width 657 height 67
click at [412, 276] on div "Any of Direct Identifiers... × Name × Phone Number × City × Email Address × Zip…" at bounding box center [372, 262] width 657 height 67
click at [177, 254] on span "×" at bounding box center [178, 253] width 5 height 6
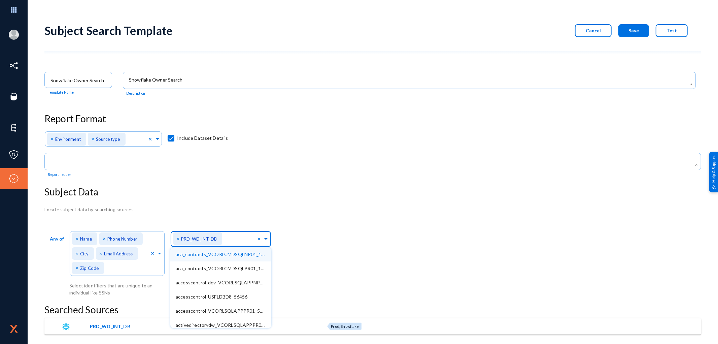
click at [229, 241] on input "text" at bounding box center [240, 240] width 33 height 6
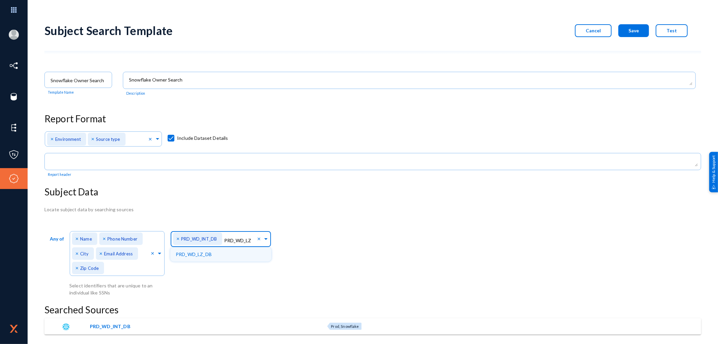
type input "PRD_WD_LZ_"
click at [209, 255] on span "PRD_WD_LZ_DB" at bounding box center [194, 254] width 36 height 6
drag, startPoint x: 192, startPoint y: 255, endPoint x: 231, endPoint y: 239, distance: 41.3
click at [231, 239] on div "Search In... × PRD_WD_INT_DB × PRD_WD_LZ_DB PRD_WD_LZ_" at bounding box center [215, 245] width 84 height 34
drag, startPoint x: 252, startPoint y: 254, endPoint x: 222, endPoint y: 257, distance: 29.4
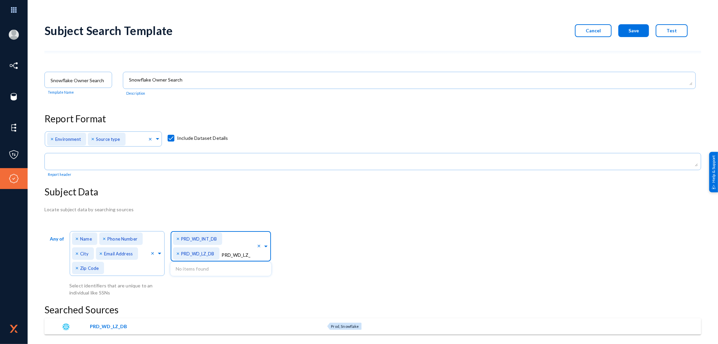
click at [222, 257] on input "PRD_WD_LZ_" at bounding box center [240, 255] width 36 height 6
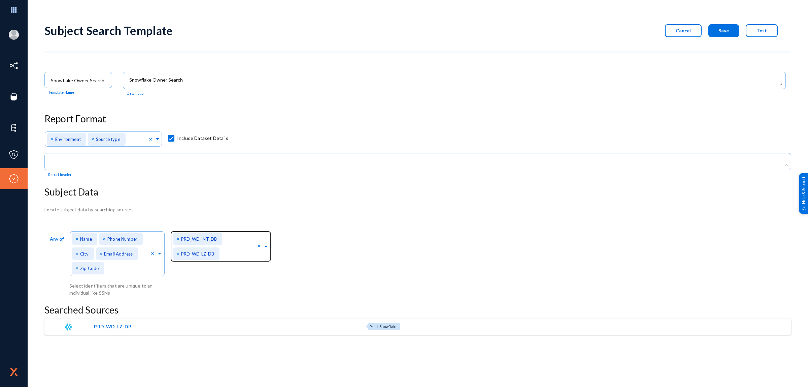
click at [177, 239] on span "×" at bounding box center [178, 238] width 5 height 6
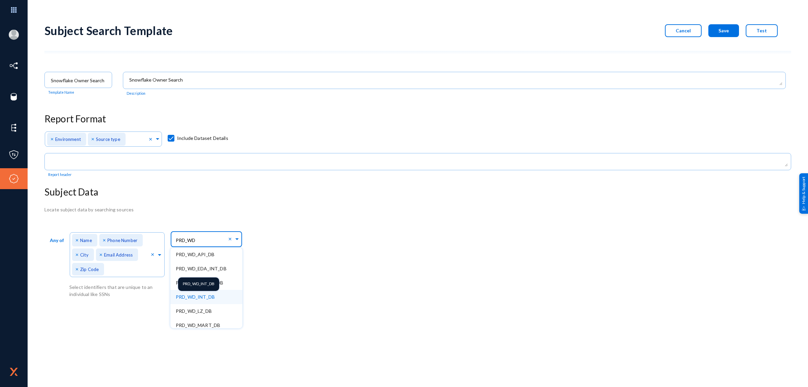
click at [198, 297] on span "PRD_WD_INT_DB" at bounding box center [195, 297] width 39 height 6
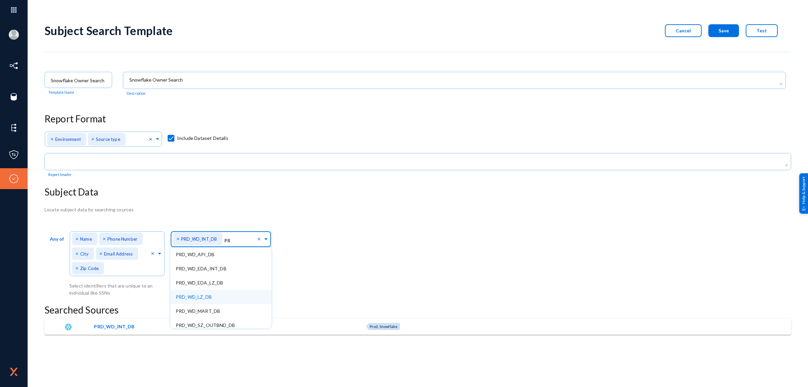
type input "P"
click at [349, 271] on div "Any of Direct Identifiers... × Name × Phone Number × City × Email Address × Zip…" at bounding box center [417, 262] width 747 height 67
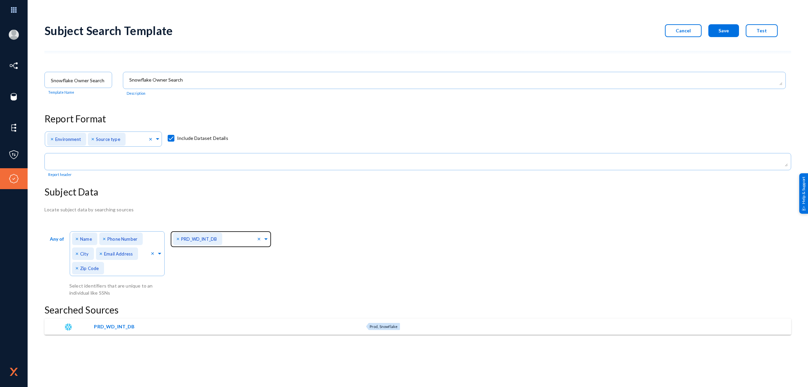
click at [763, 31] on span "Test" at bounding box center [762, 31] width 10 height 6
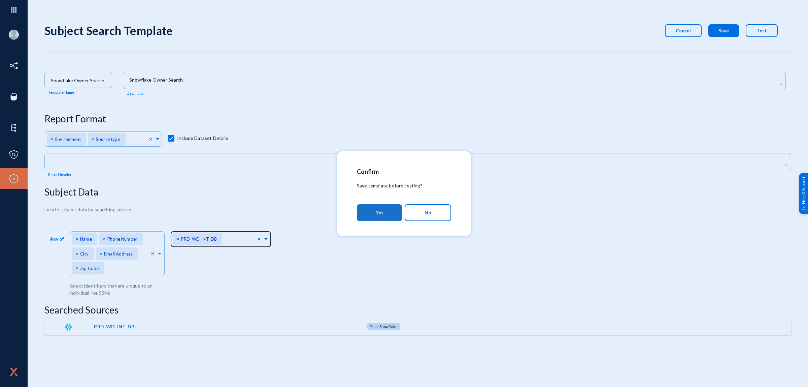
click at [385, 216] on button "Yes" at bounding box center [379, 212] width 45 height 17
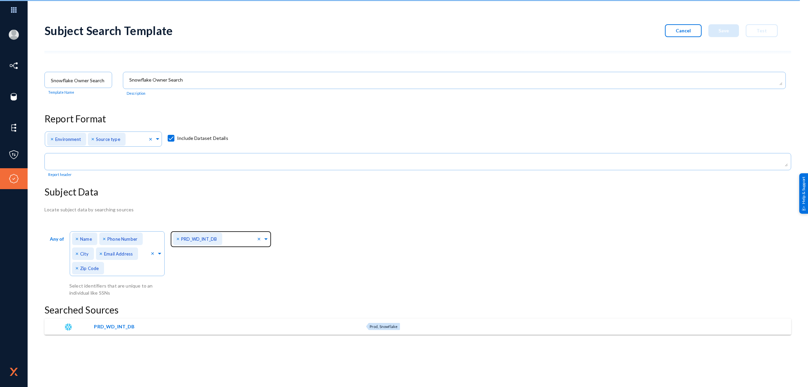
click at [585, 206] on div "Locate subject data by searching sources" at bounding box center [417, 209] width 747 height 7
click at [459, 259] on div "Any of Direct Identifiers... × Name × Phone Number × City × Email Address × Zip…" at bounding box center [417, 262] width 747 height 67
click at [260, 290] on div "Any of Direct Identifiers... × Name × Phone Number × City × Email Address × Zip…" at bounding box center [157, 262] width 227 height 67
click at [465, 235] on div "Any of Direct Identifiers... × Name × Phone Number × City × Email Address × Zip…" at bounding box center [417, 262] width 747 height 67
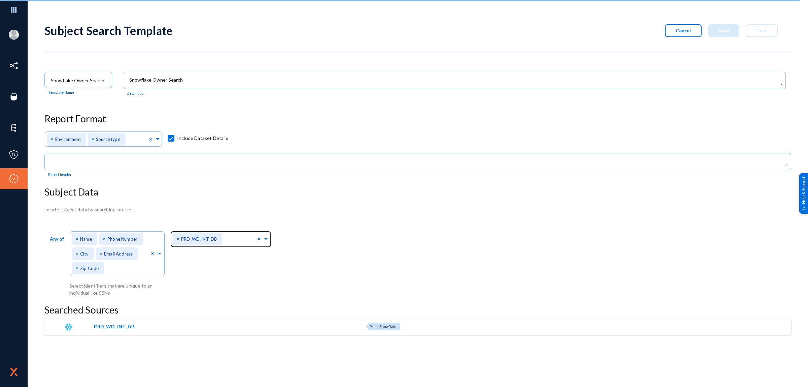
click at [449, 237] on div "Any of Direct Identifiers... × Name × Phone Number × City × Email Address × Zip…" at bounding box center [417, 262] width 747 height 67
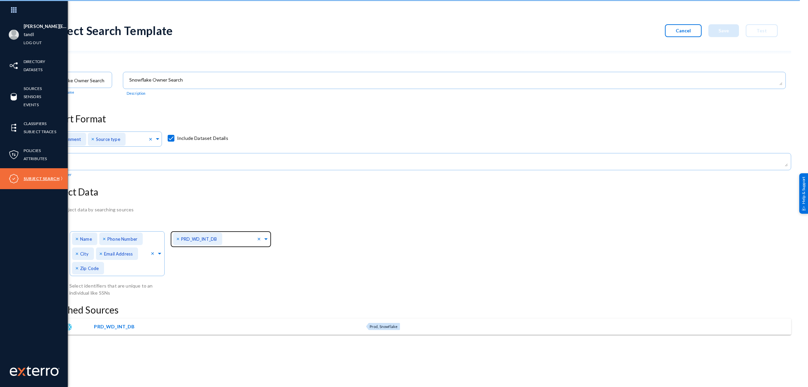
click at [40, 179] on link "Subject Search" at bounding box center [42, 178] width 36 height 8
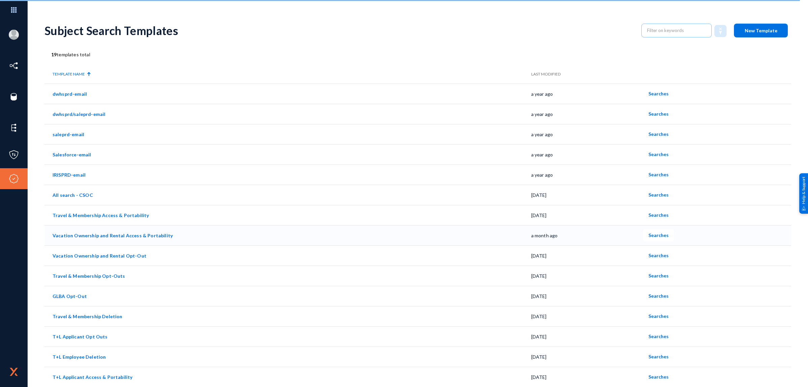
click at [654, 233] on span "Searches" at bounding box center [658, 235] width 20 height 6
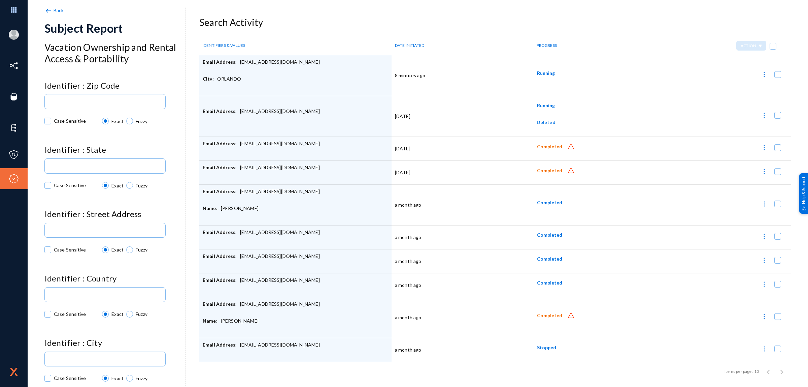
click at [308, 24] on h3 "Search Activity" at bounding box center [495, 22] width 592 height 11
click at [559, 84] on td "Running" at bounding box center [585, 75] width 115 height 41
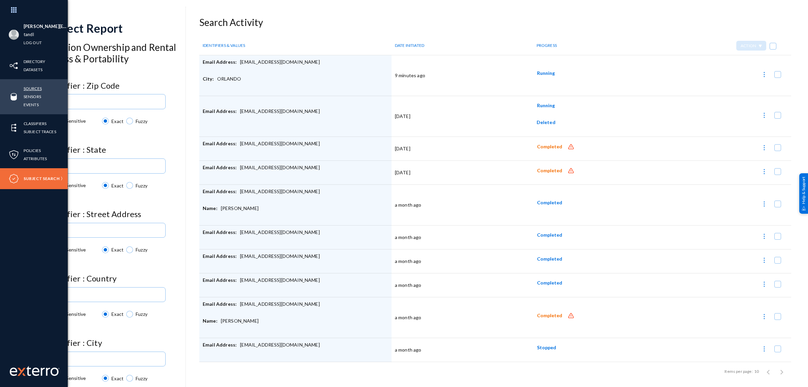
click at [32, 87] on link "Sources" at bounding box center [33, 89] width 18 height 8
